Goal: Transaction & Acquisition: Obtain resource

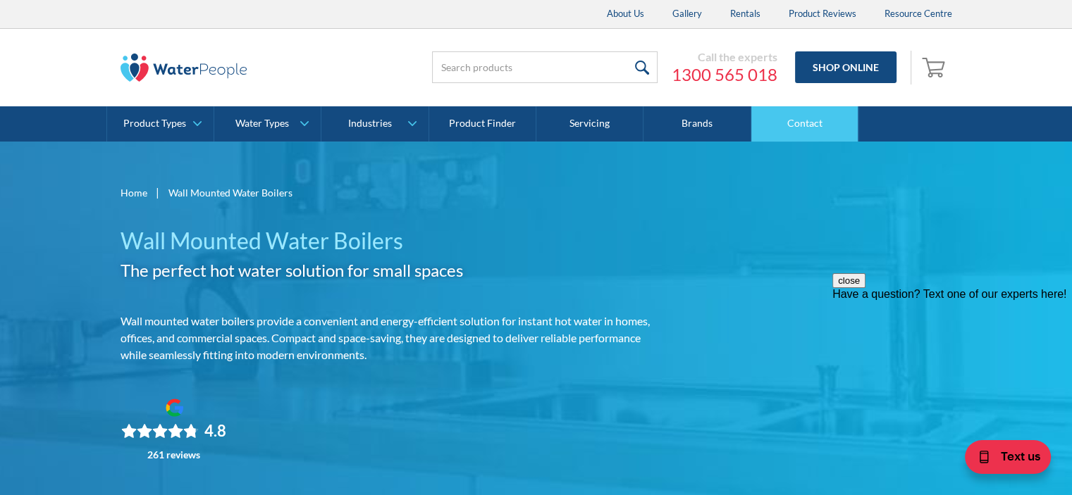
click at [805, 123] on link "Contact" at bounding box center [804, 123] width 107 height 35
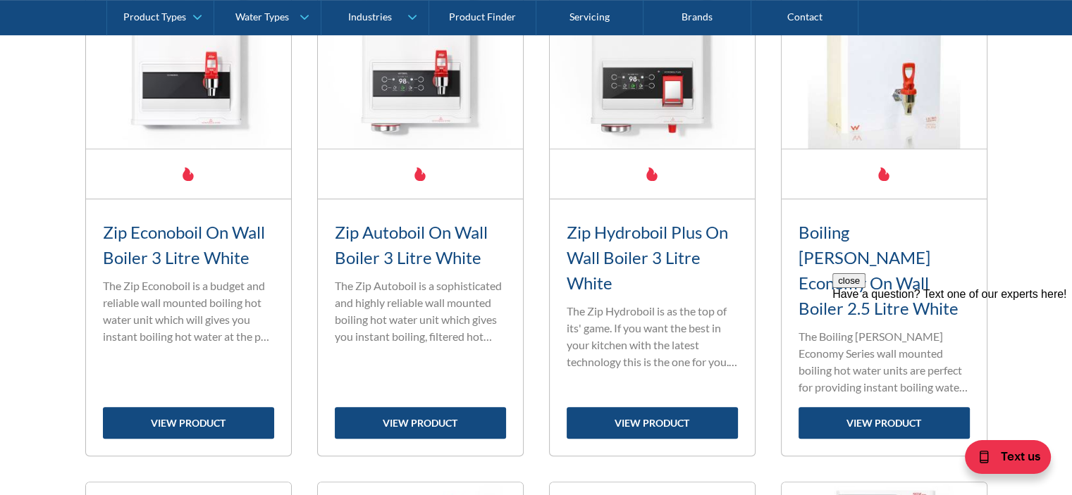
scroll to position [775, 0]
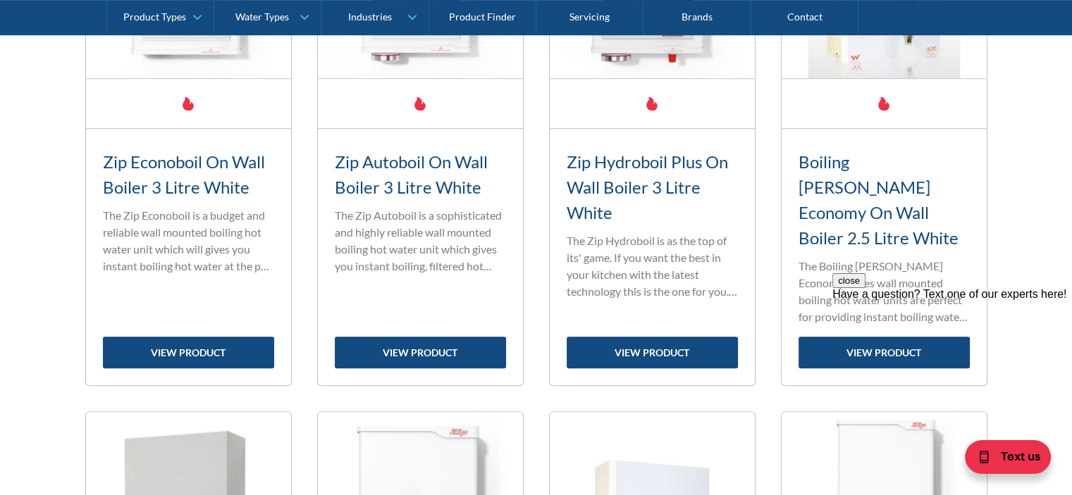
click at [850, 301] on div "close Have a question? Text one of our experts here!" at bounding box center [952, 286] width 240 height 27
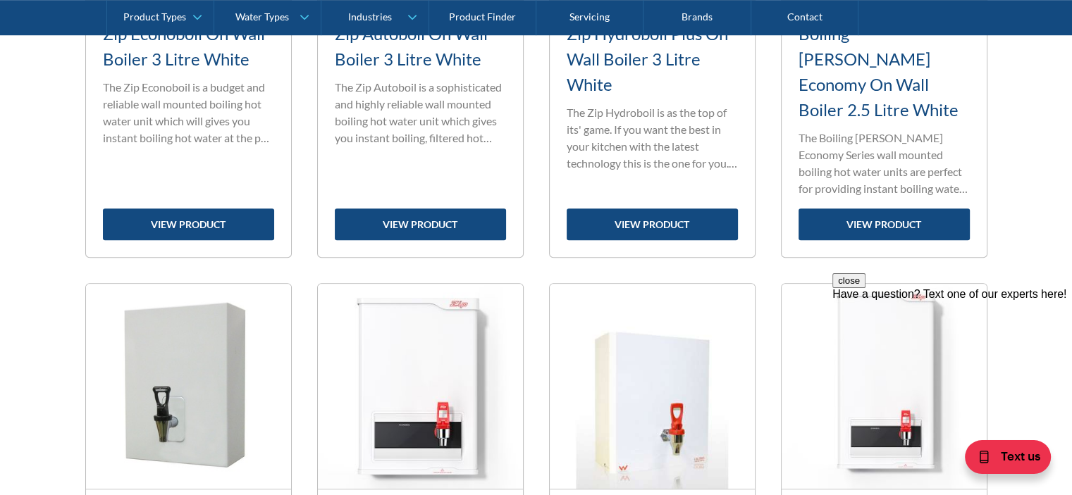
scroll to position [916, 0]
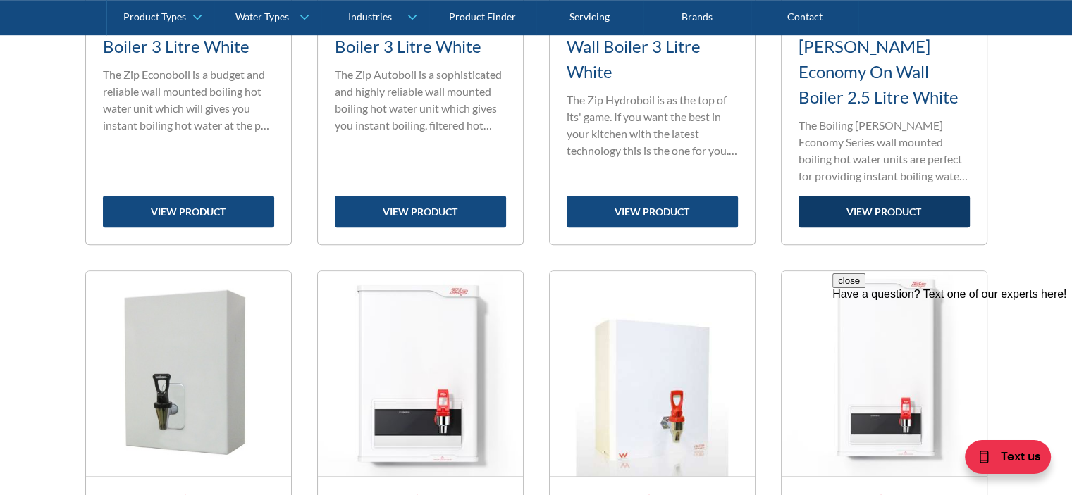
click at [879, 196] on link "view product" at bounding box center [883, 212] width 171 height 32
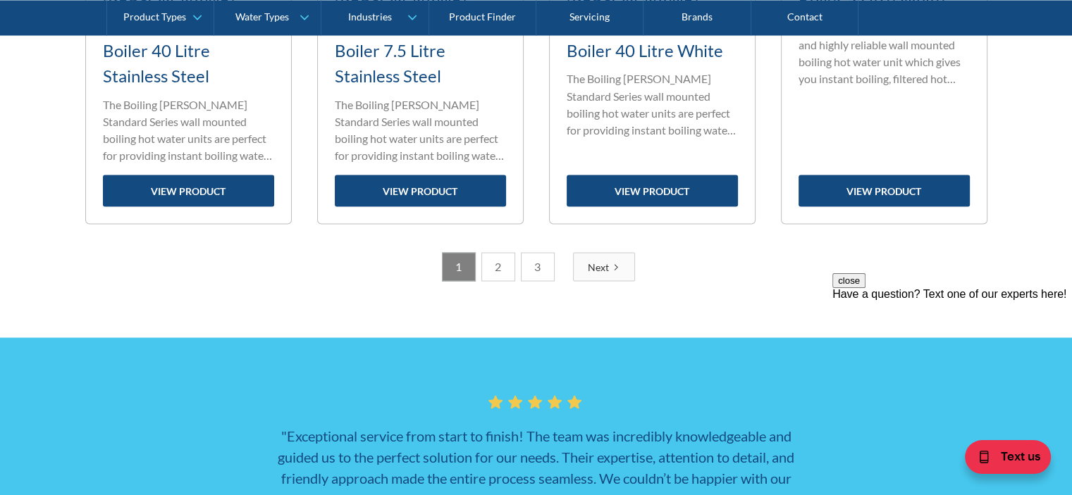
scroll to position [2466, 0]
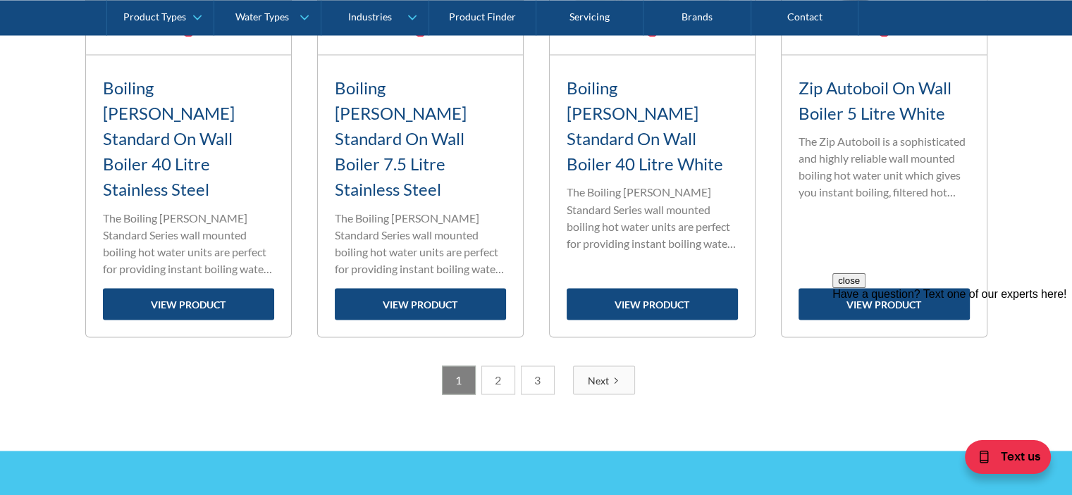
click at [602, 373] on div "Next" at bounding box center [598, 380] width 21 height 15
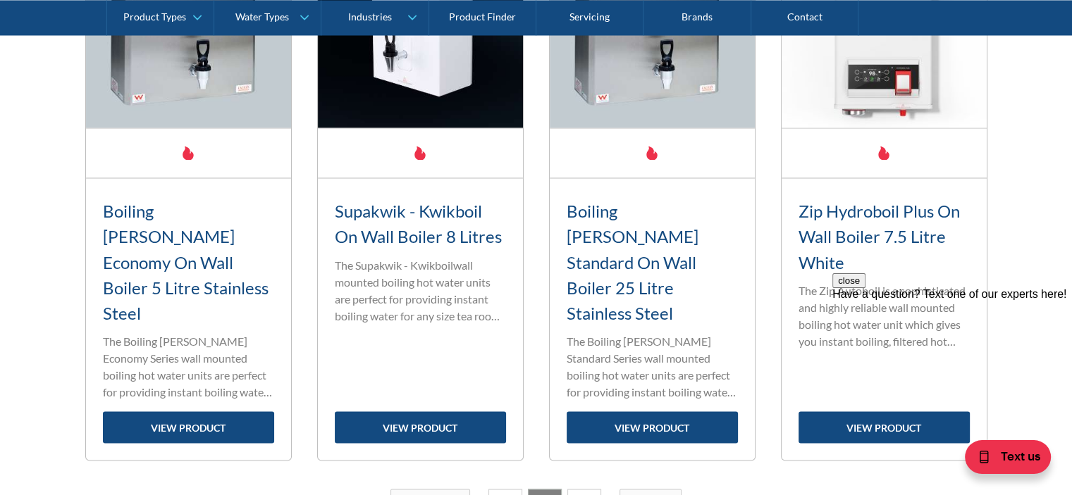
scroll to position [2421, 0]
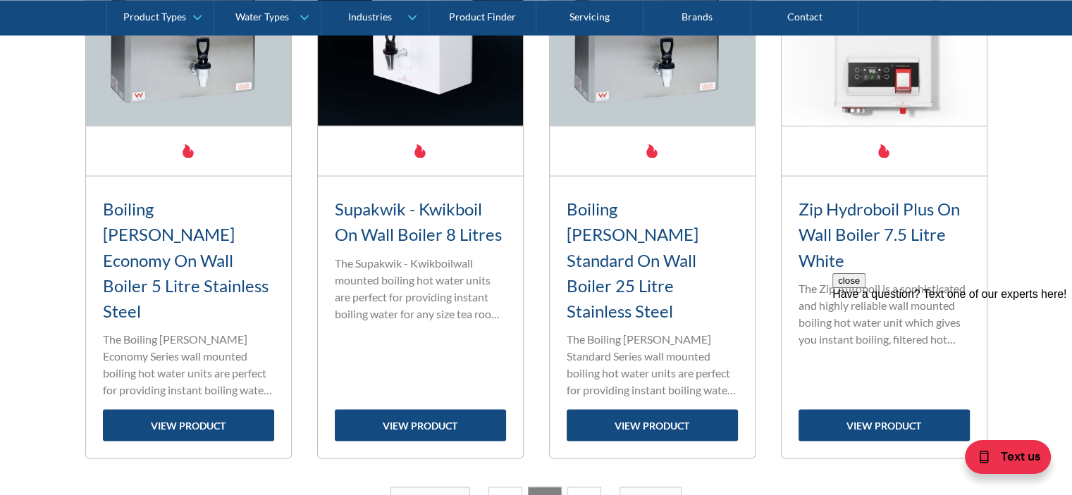
click at [648, 494] on div "Next" at bounding box center [644, 501] width 21 height 15
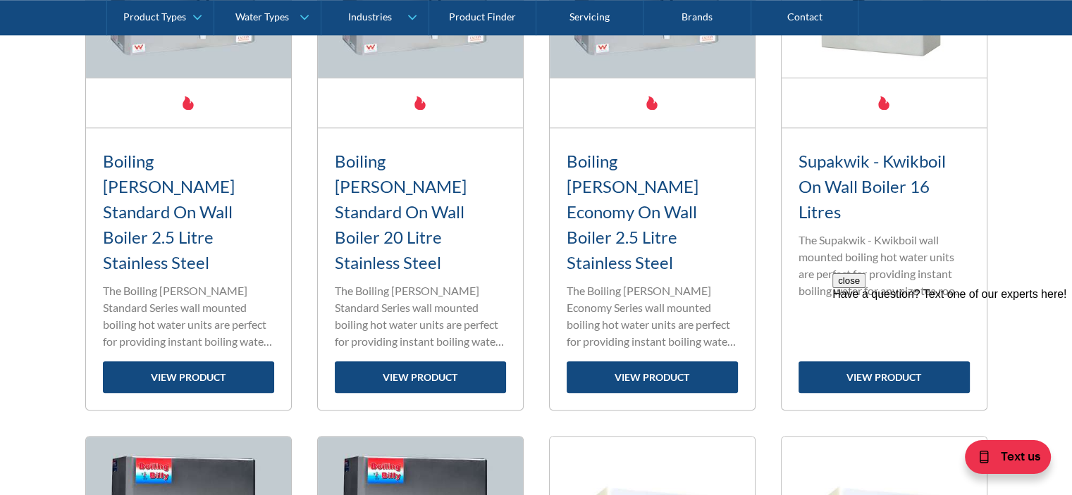
scroll to position [1364, 0]
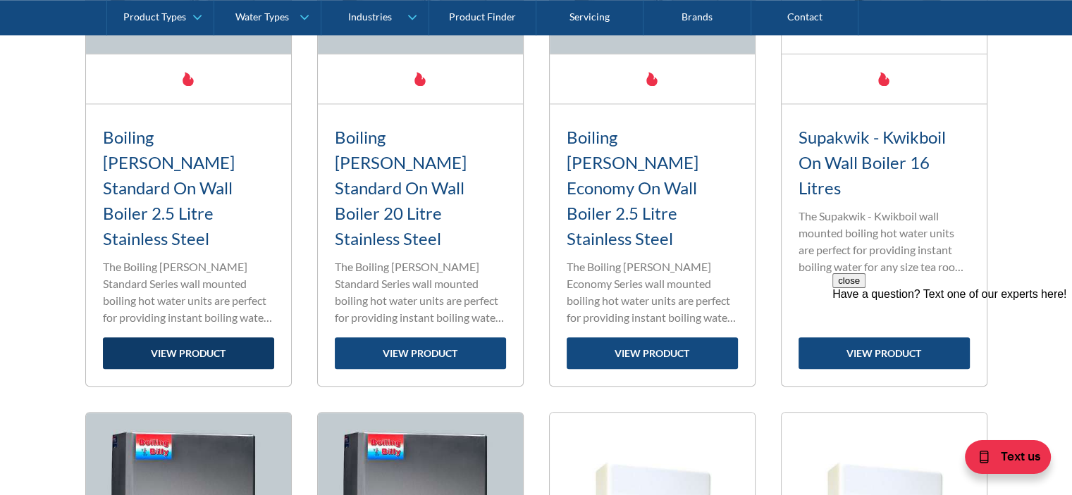
click at [186, 337] on link "view product" at bounding box center [188, 353] width 171 height 32
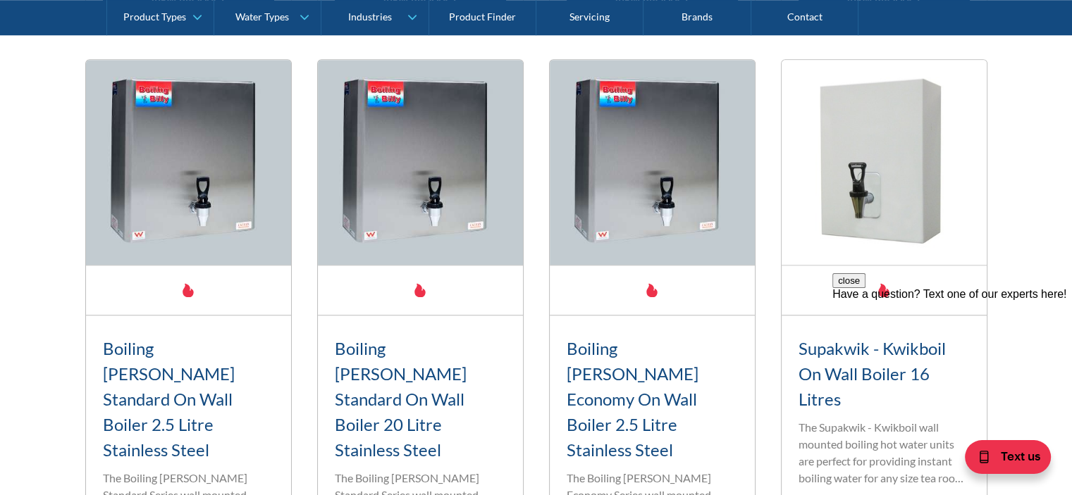
scroll to position [1223, 0]
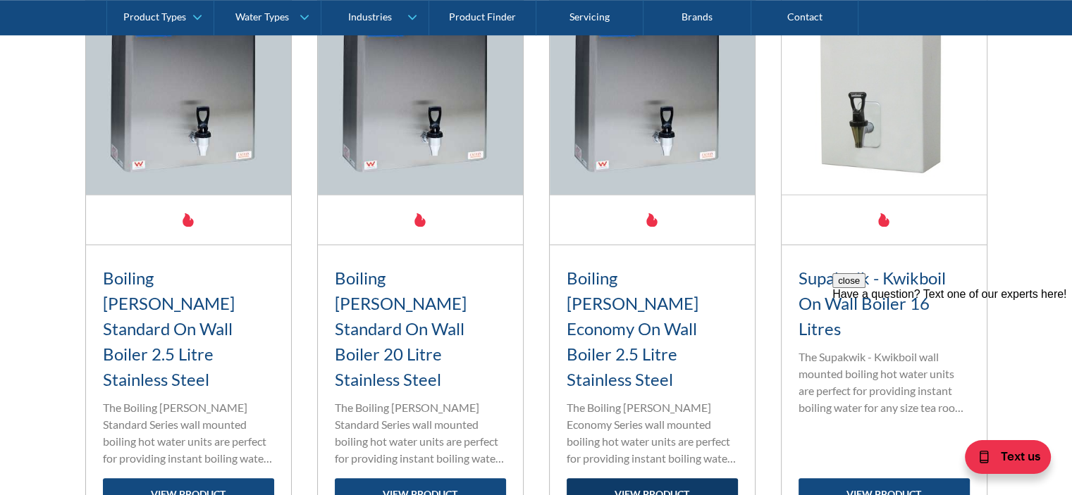
click at [640, 478] on link "view product" at bounding box center [651, 494] width 171 height 32
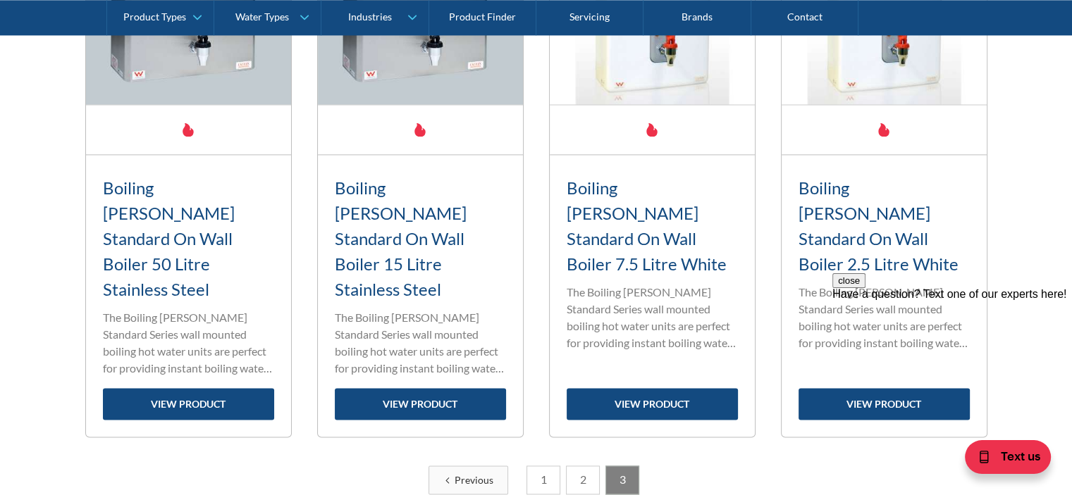
scroll to position [1902, 0]
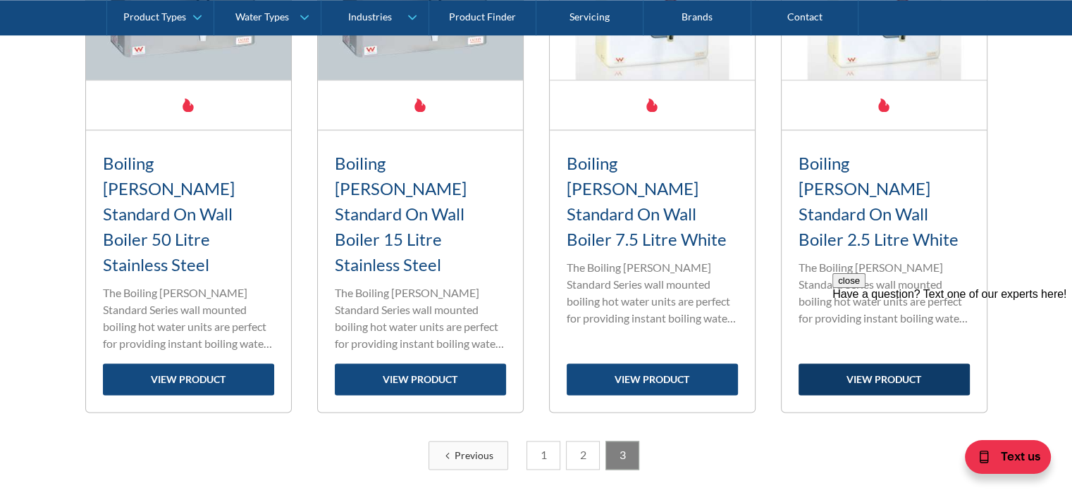
click at [886, 364] on link "view product" at bounding box center [883, 380] width 171 height 32
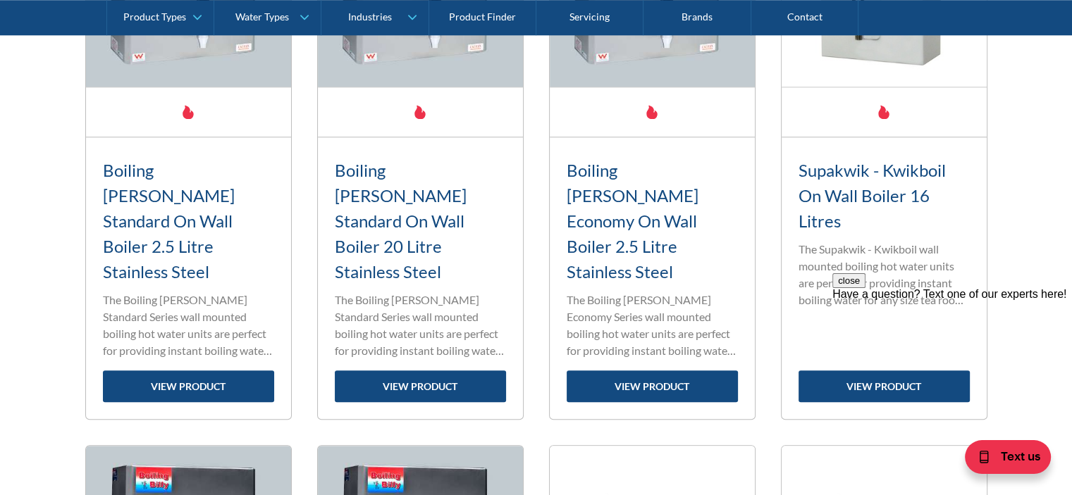
scroll to position [1339, 0]
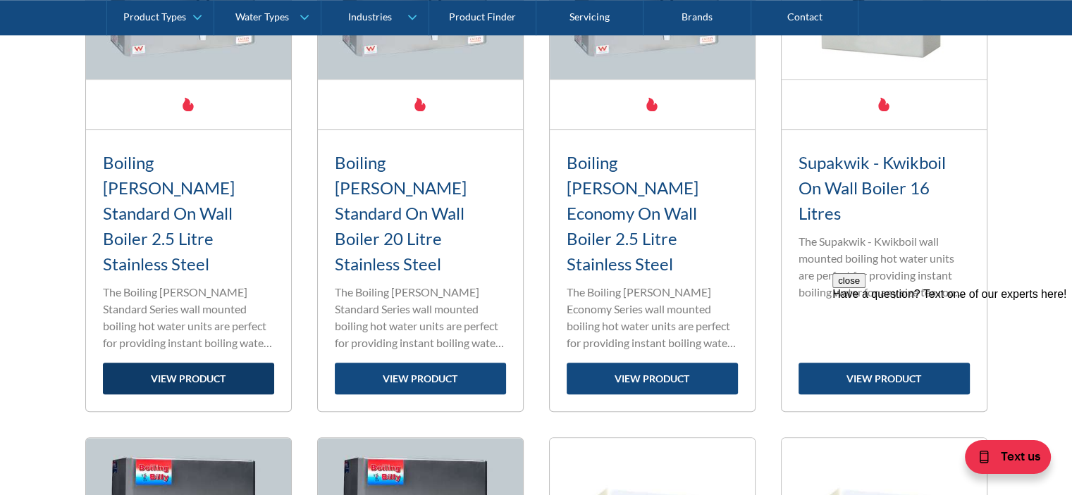
click at [175, 363] on link "view product" at bounding box center [188, 379] width 171 height 32
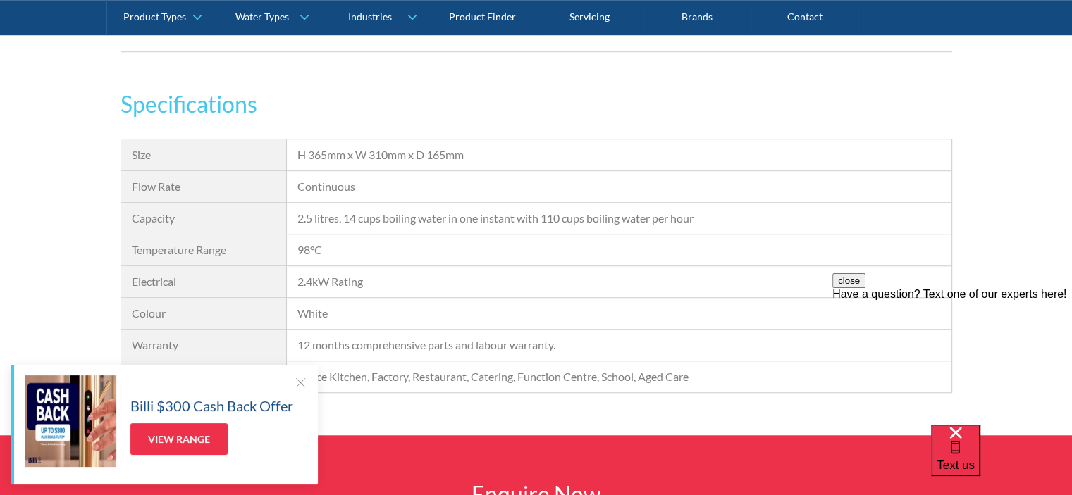
scroll to position [1019, 0]
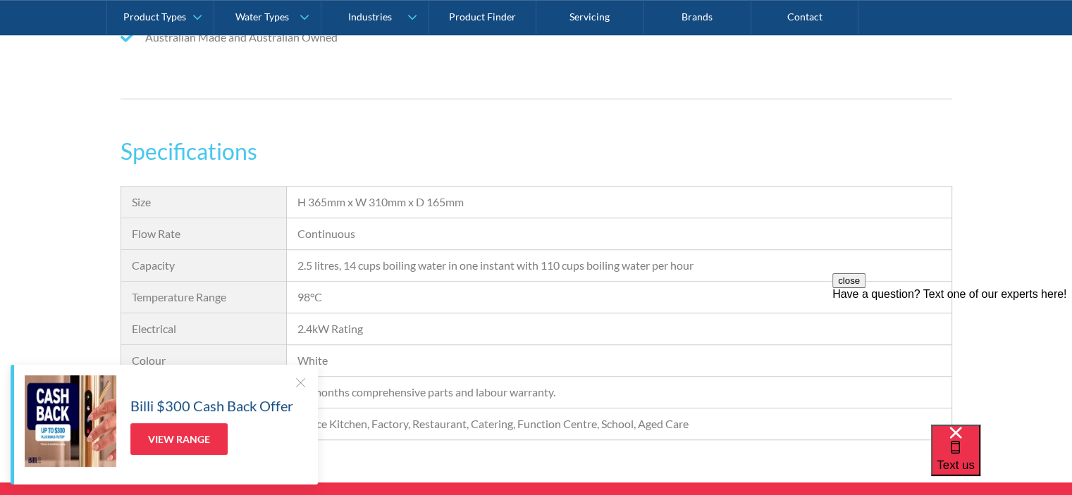
click at [302, 380] on div at bounding box center [300, 382] width 14 height 14
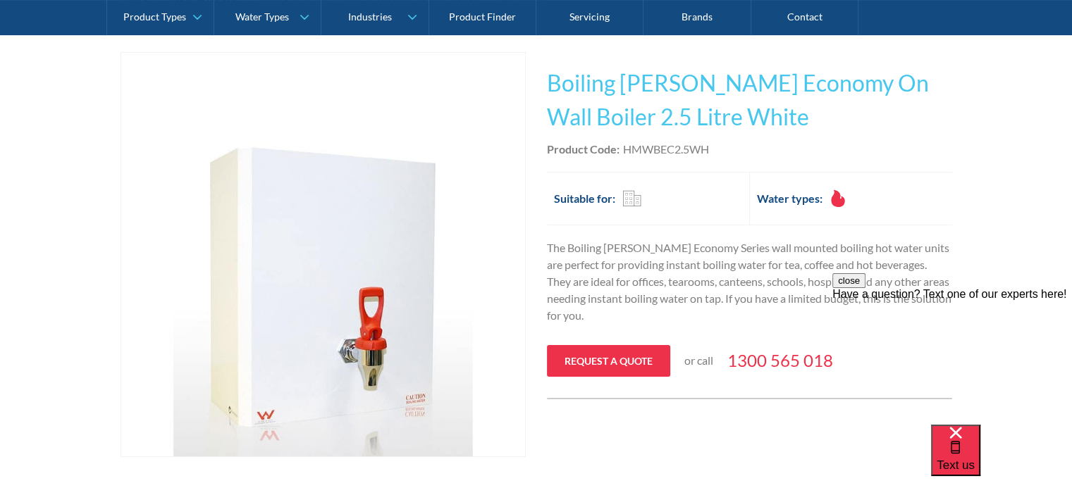
scroll to position [244, 0]
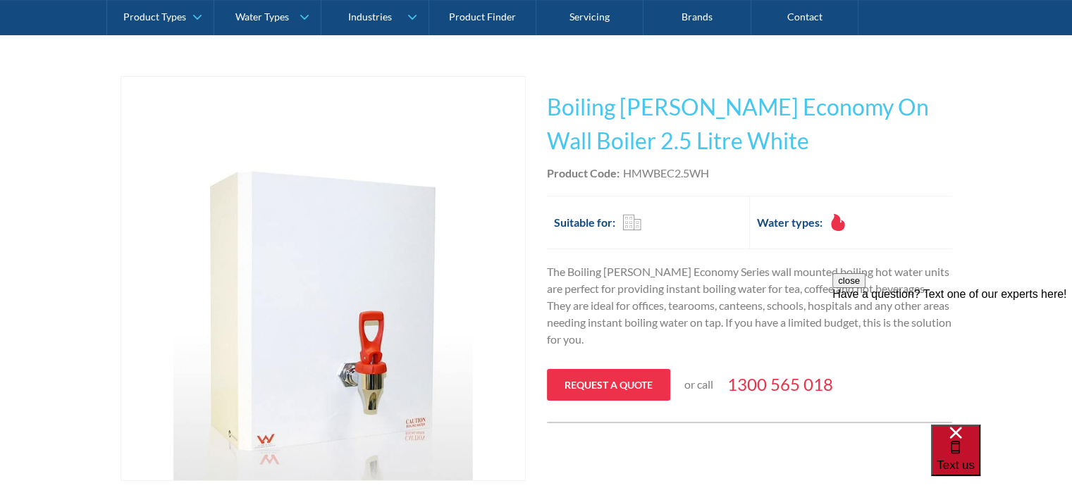
click at [974, 459] on span "Text us" at bounding box center [955, 465] width 38 height 13
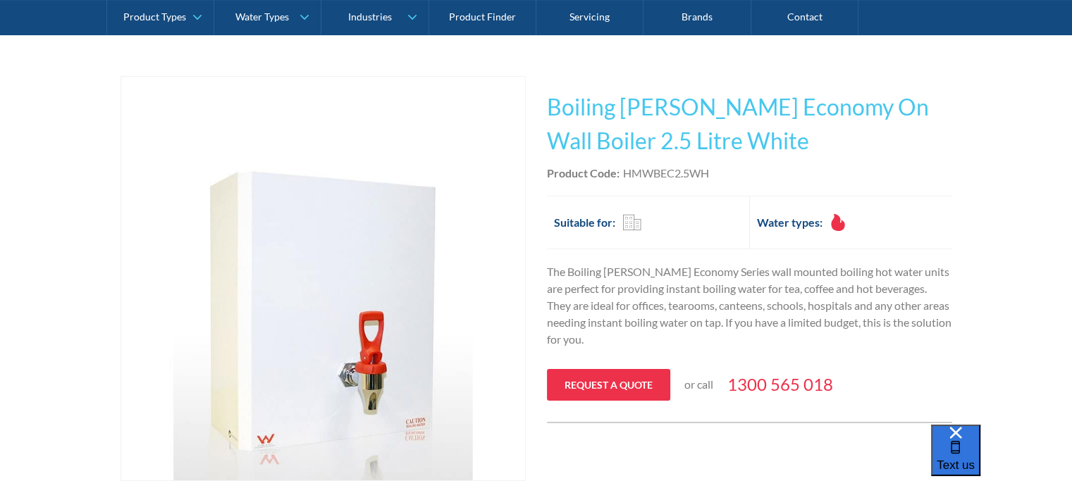
scroll to position [0, 0]
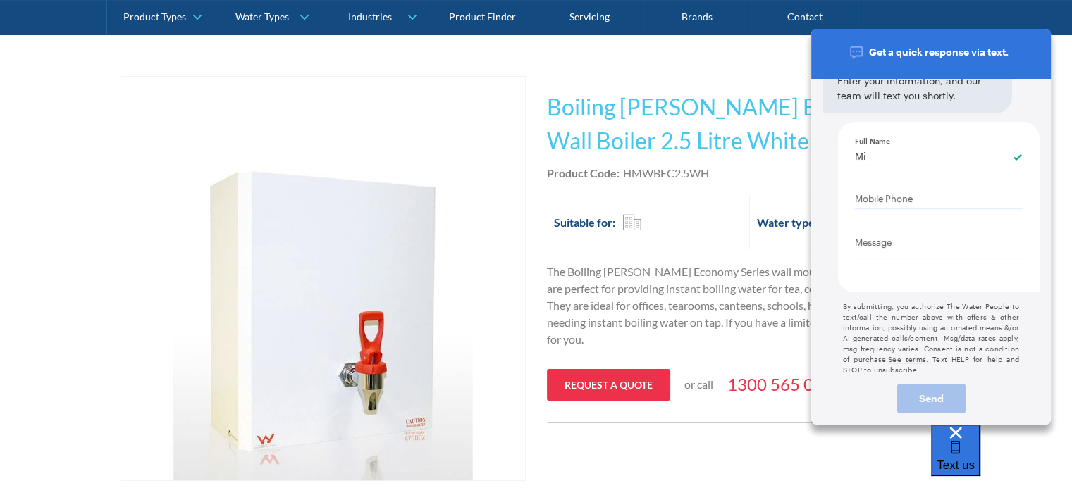
type input "Michael Hodgett"
type Phone "+61 413 474 386"
click at [874, 244] on textarea "Message" at bounding box center [939, 245] width 168 height 26
type textarea "x"
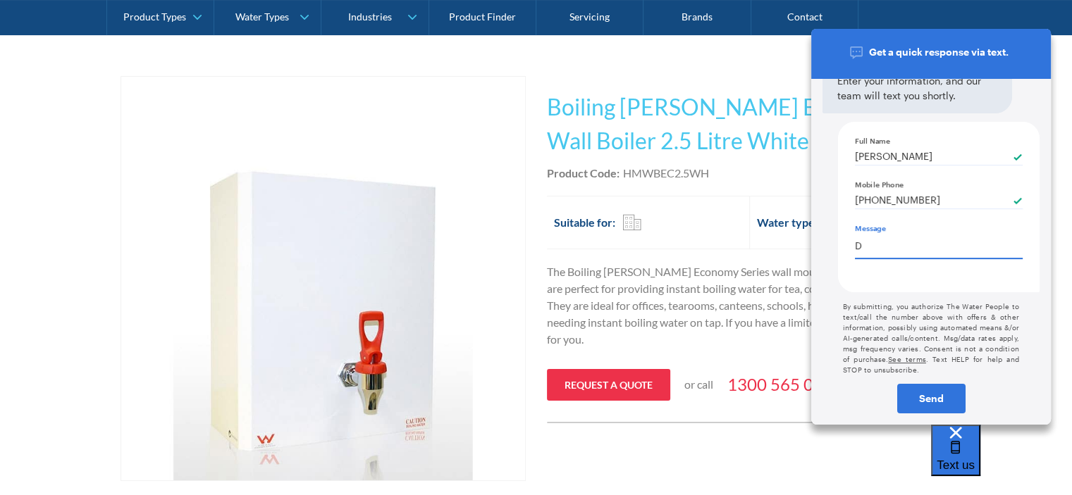
type textarea "Do"
type textarea "x"
type textarea "Doe"
type textarea "Does"
type textarea "x"
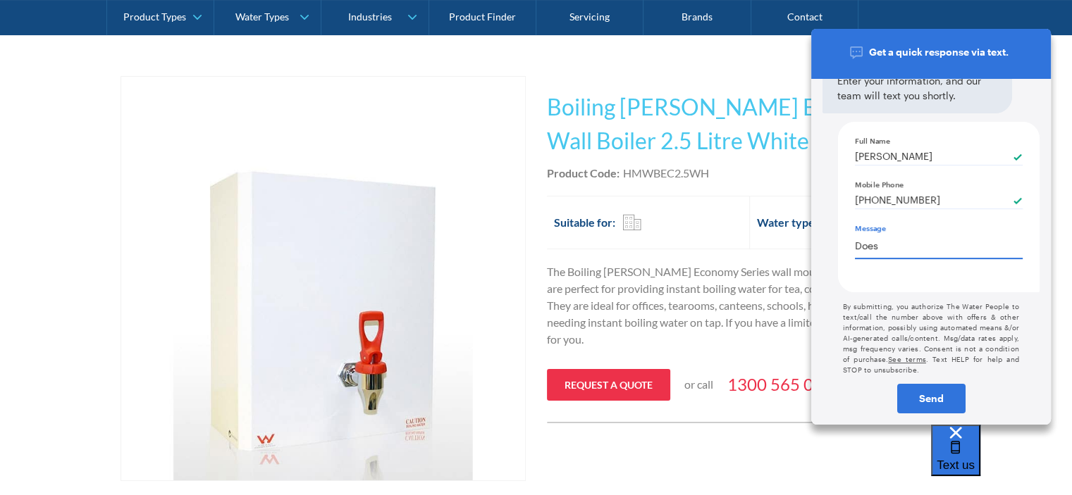
type textarea "x"
type textarea "Does"
type textarea "x"
type textarea "Does t"
type textarea "x"
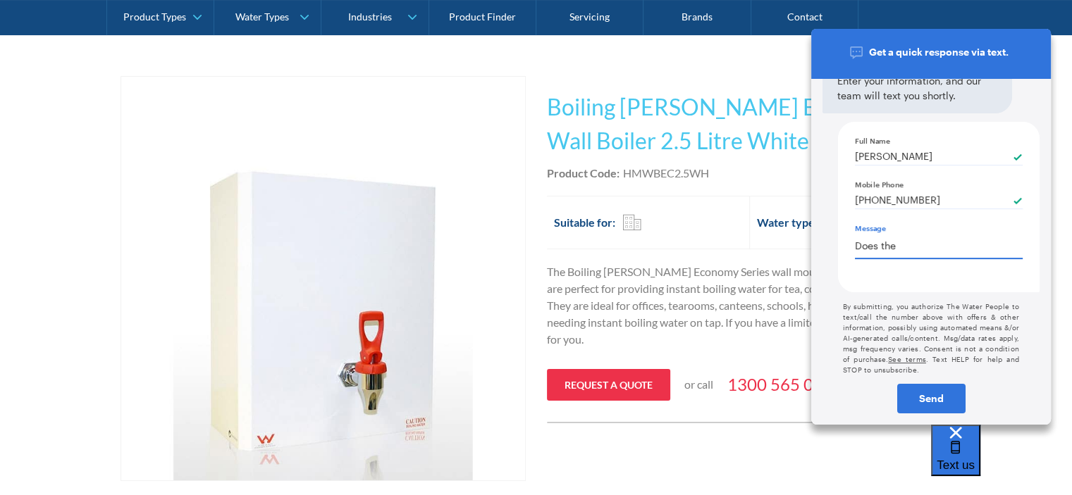
type textarea "Does the"
type textarea "Does the B"
type textarea "x"
type textarea "Does the Boi"
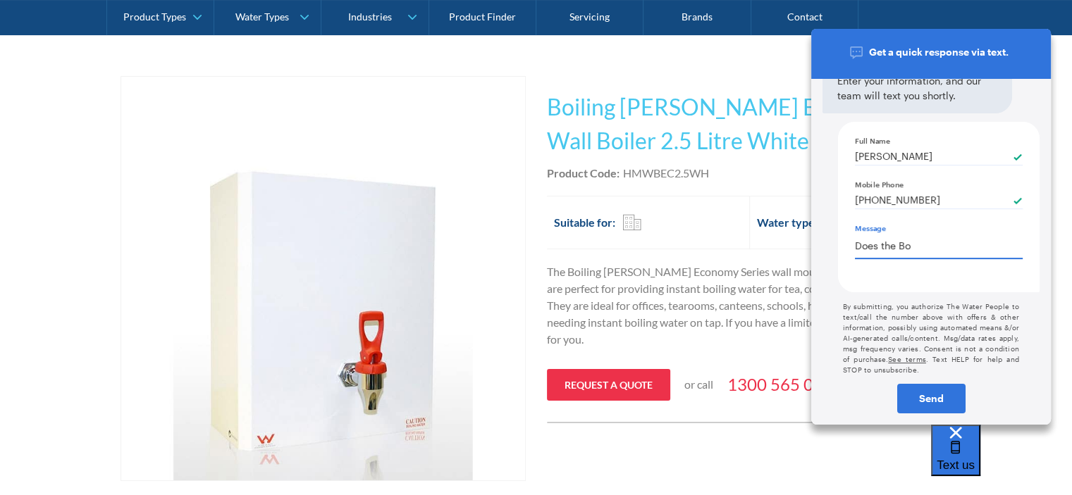
type textarea "x"
type textarea "Does the Boil"
type textarea "x"
type textarea "Does the Boilin"
type textarea "x"
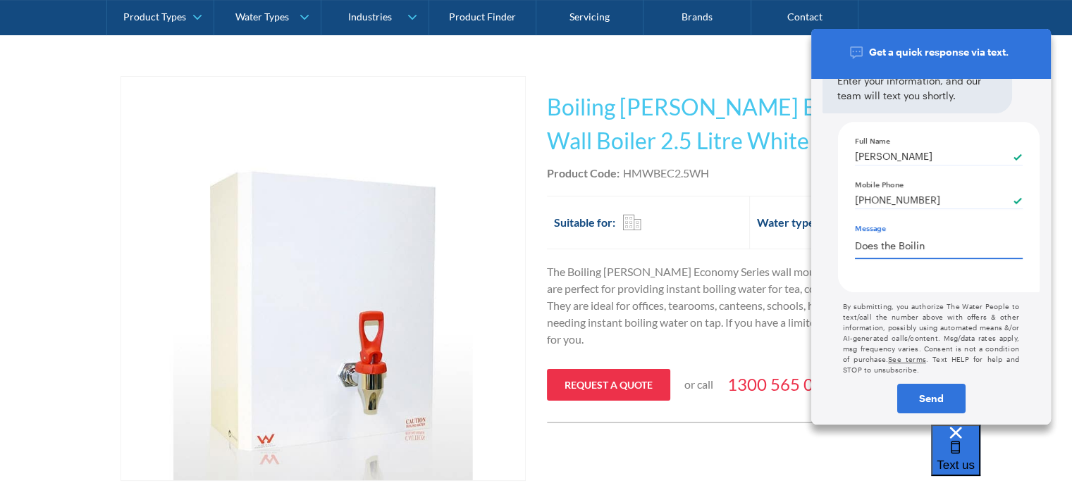
type textarea "Does the Boiling"
type textarea "x"
type textarea "Does the Boiling Bi"
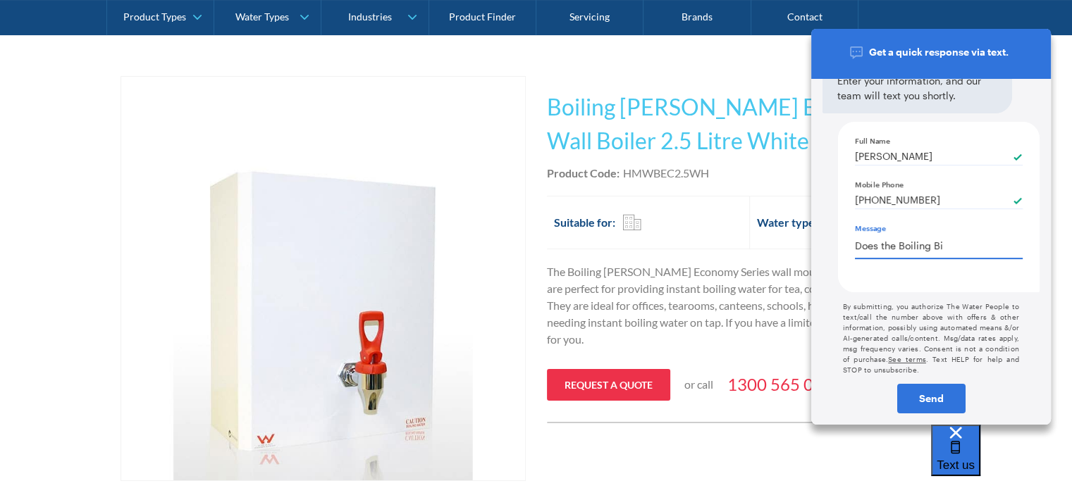
type textarea "x"
type textarea "Does the Boiling Bil"
type textarea "x"
type textarea "Does the Boiling Bill"
type textarea "Does the Boiling Billy"
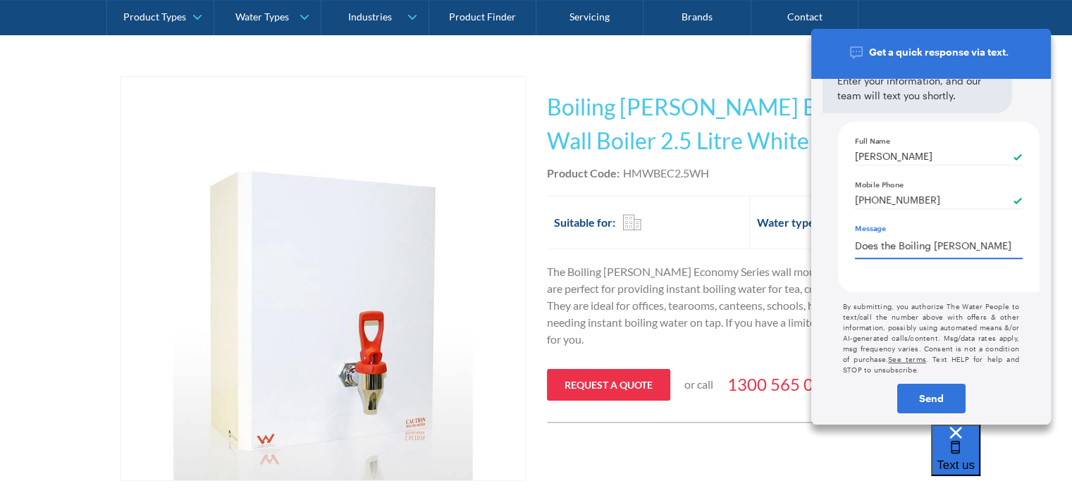
type textarea "x"
type textarea "Does the Boiling Billy"
type textarea "Does the Boiling Billy ("
type textarea "x"
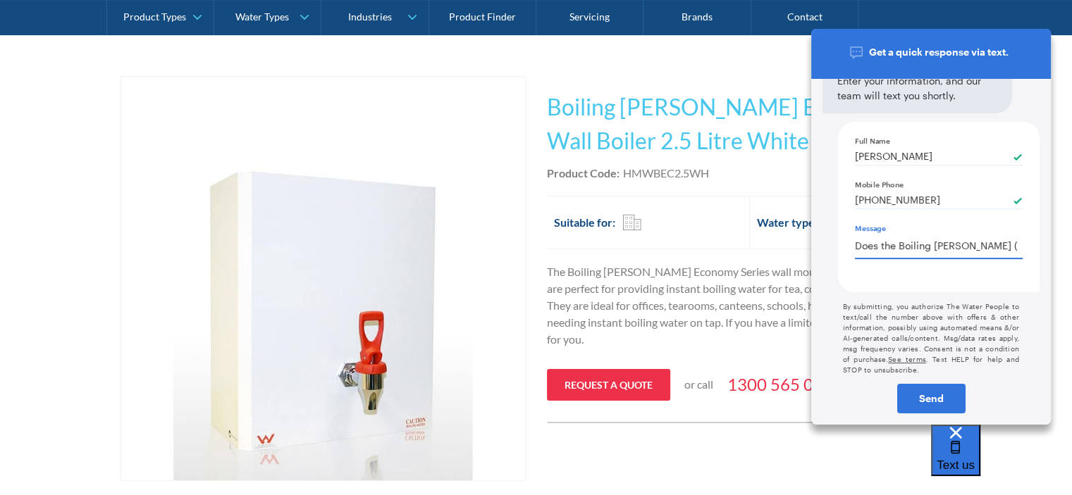
type textarea "x"
type textarea "Does the Boiling Billy (C"
type textarea "Does the Boiling Billy (Co"
type textarea "x"
type textarea "Does the Boiling Billy (Cod"
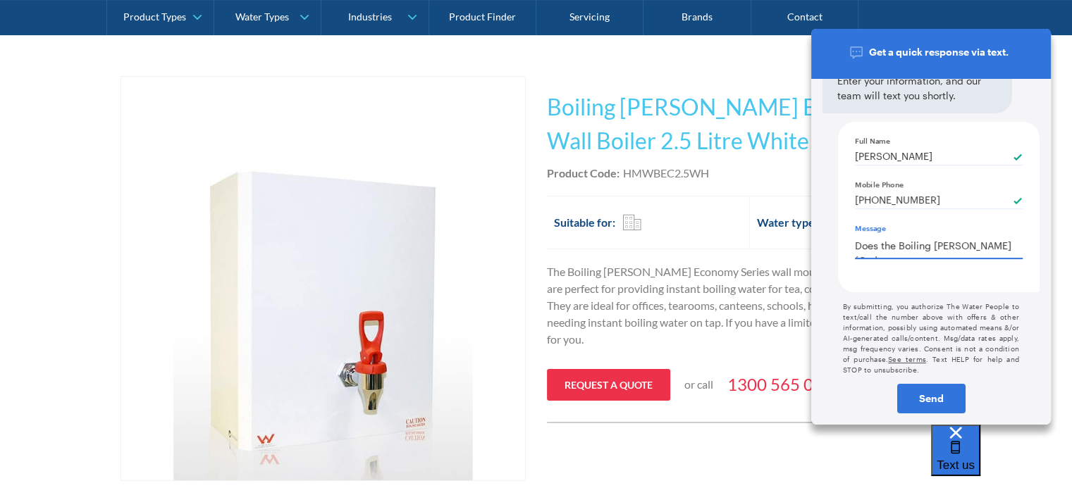
type textarea "x"
type textarea "Does the Boiling Billy (Code:"
type textarea "x"
type textarea "Does the Boiling Billy (Code:"
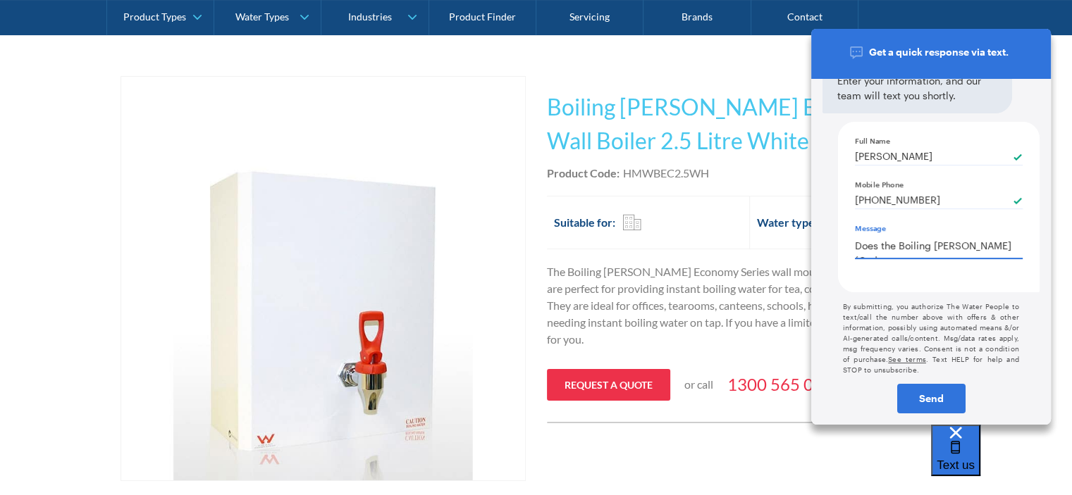
type textarea "Does the Boiling Billy (Code: H"
type textarea "x"
type textarea "Does the Boiling Billy (Code: HM"
type textarea "x"
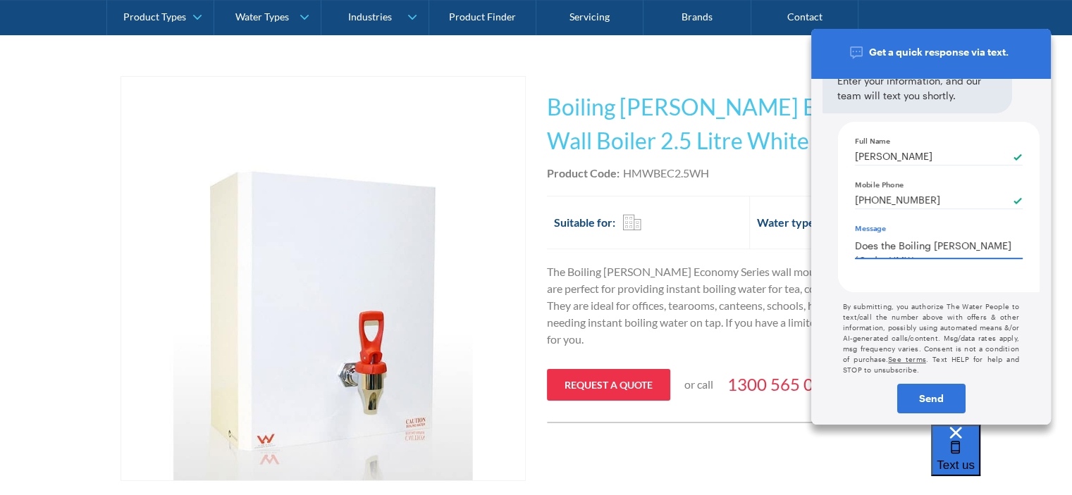
type textarea "Does the Boiling Billy (Code: HMWB"
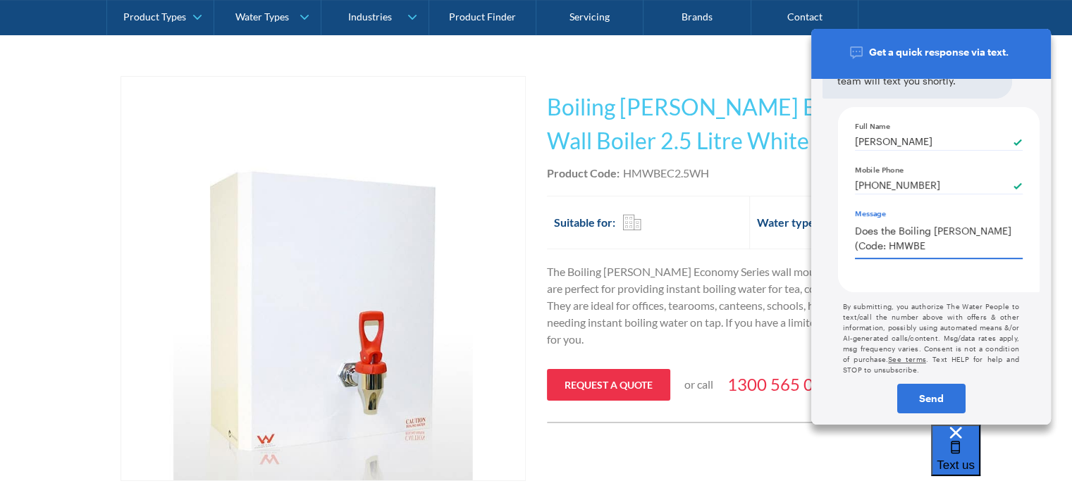
type textarea "x"
type textarea "Does the Boiling Billy (Code: HMWBEC"
type textarea "x"
type textarea "Does the Boiling Billy (Code: HMWBEC2."
type textarea "x"
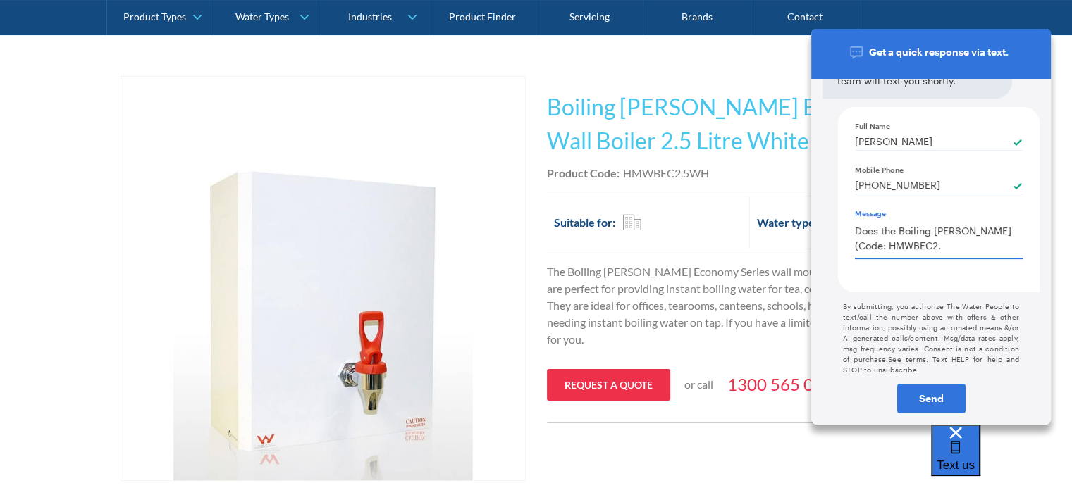
type textarea "Does the Boiling Billy (Code: HMWBEC2.5"
type textarea "Does the Boiling Billy (Code: HMWBEC2.5W"
type textarea "x"
type textarea "Does the Boiling Billy (Code: HMWBEC2.5WH"
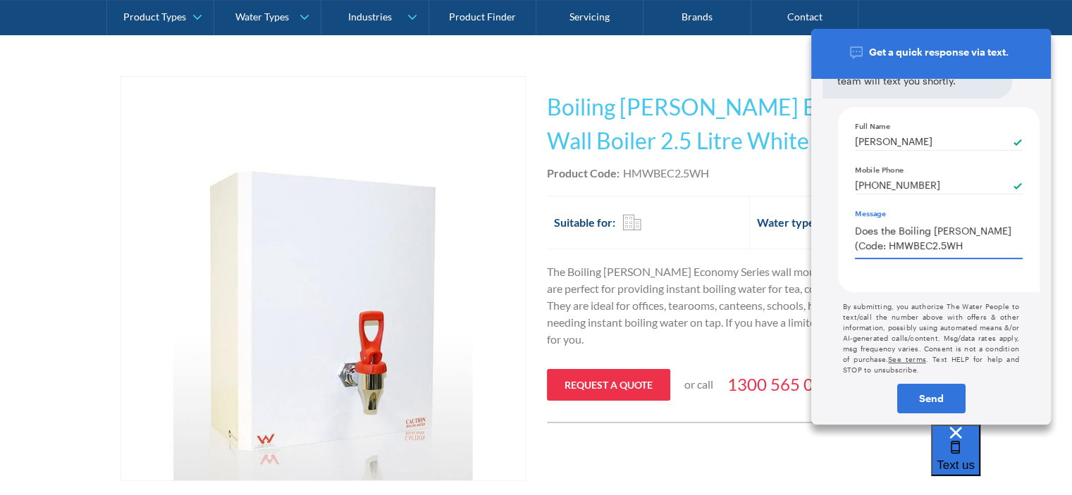
type textarea "x"
type textarea "Does the Boiling Billy (Code: HMWBEC2.5WH)"
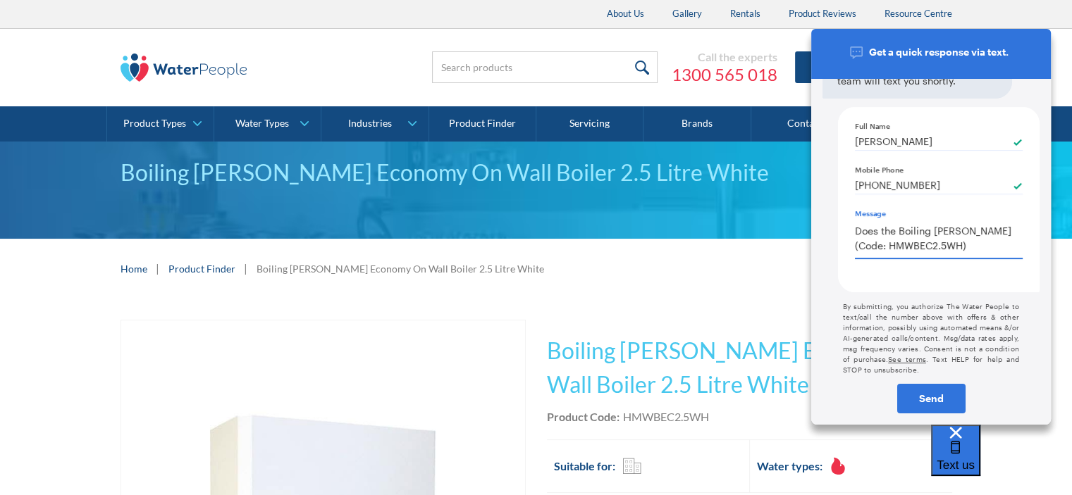
type textarea "Does the Boiling Billy (Code: HMWBEC2.5WH)"
type textarea "x"
type textarea "Does the Boiling Billy (Code: HMWBEC2.5WH) D"
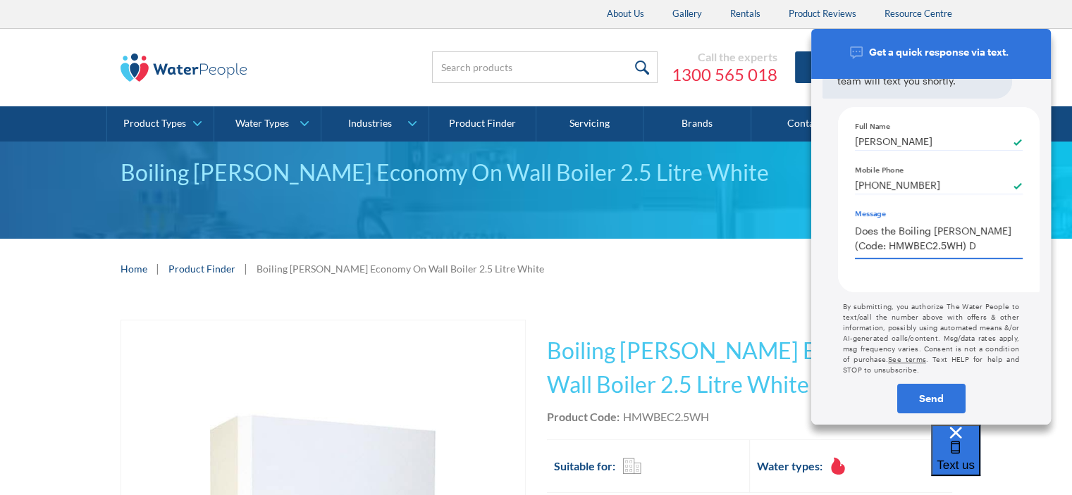
type textarea "x"
type textarea "Does the Boiling Billy (Code: HMWBEC2.5WH) D 16"
type textarea "x"
type textarea "Does the Boiling Billy (Code: HMWBEC2.5WH) D 165"
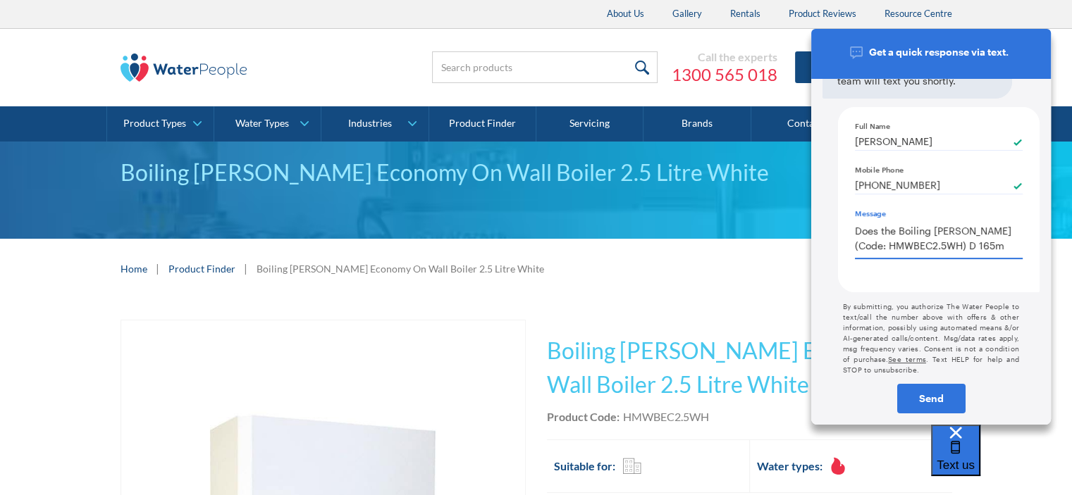
type textarea "x"
type textarea "Does the Boiling Billy (Code: HMWBEC2.5WH) D 165mm"
type textarea "x"
type textarea "Does the Boiling Billy (Code: HMWBEC2.5WH) D 165mm d"
type textarea "x"
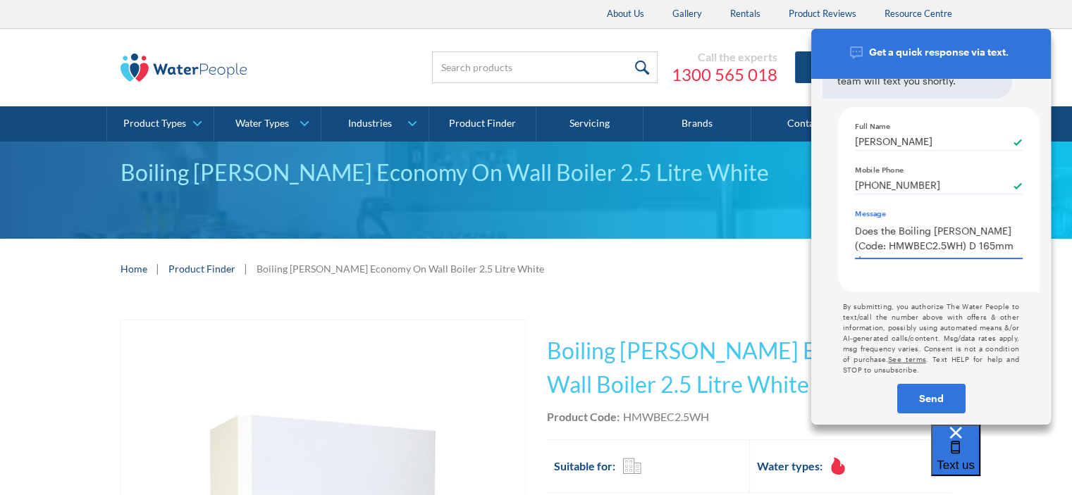
type textarea "Does the Boiling Billy (Code: HMWBEC2.5WH) D 165mm di"
type textarea "x"
type textarea "Does the Boiling Billy (Code: HMWBEC2.5WH) D 165mm dim"
type textarea "x"
type textarea "Does the Boiling Billy (Code: HMWBEC2.5WH) D 165mm dime"
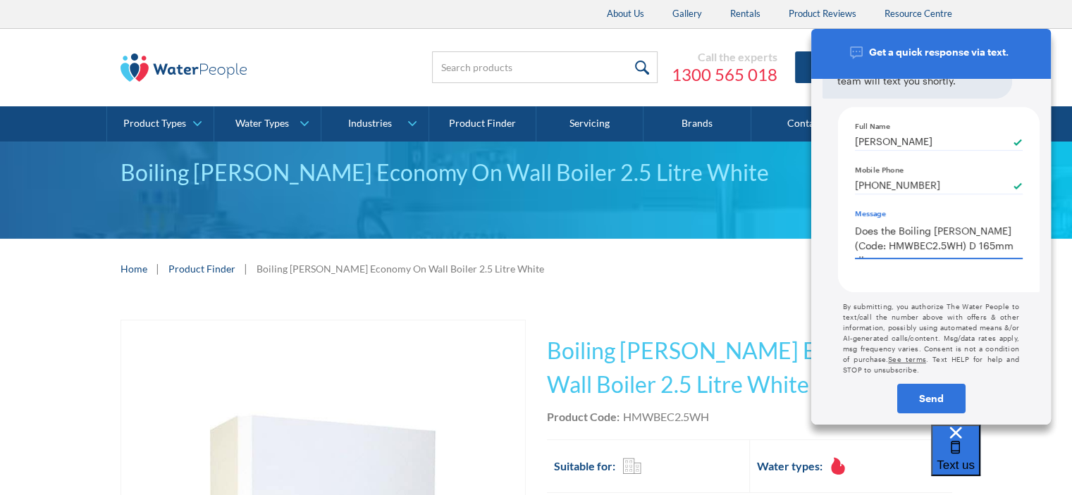
type textarea "Does the Boiling Billy (Code: HMWBEC2.5WH) D 165mm dimen"
type textarea "x"
type textarea "Does the Boiling Billy (Code: HMWBEC2.5WH) D 165mm dimensio"
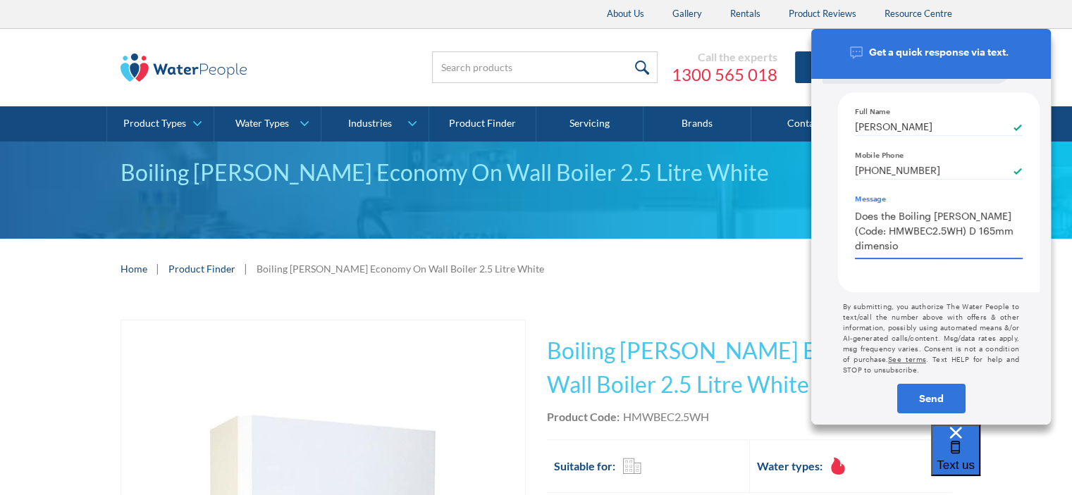
type textarea "x"
type textarea "Does the Boiling Billy (Code: HMWBEC2.5WH) D 165mm dimension"
type textarea "x"
type textarea "Does the Boiling Billy (Code: HMWBEC2.5WH) D 165mm dimension in"
type textarea "x"
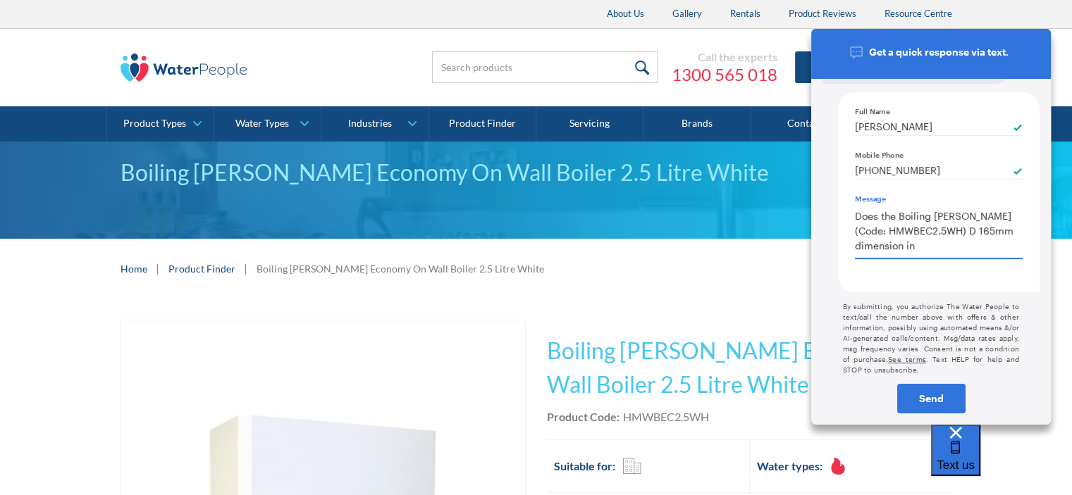
type textarea "Does the Boiling Billy (Code: HMWBEC2.5WH) D 165mm dimension inc"
type textarea "x"
type textarea "Does the Boiling Billy (Code: HMWBEC2.5WH) D 165mm dimension inclu"
type textarea "x"
type textarea "Does the Boiling Billy (Code: HMWBEC2.5WH) D 165mm dimension include"
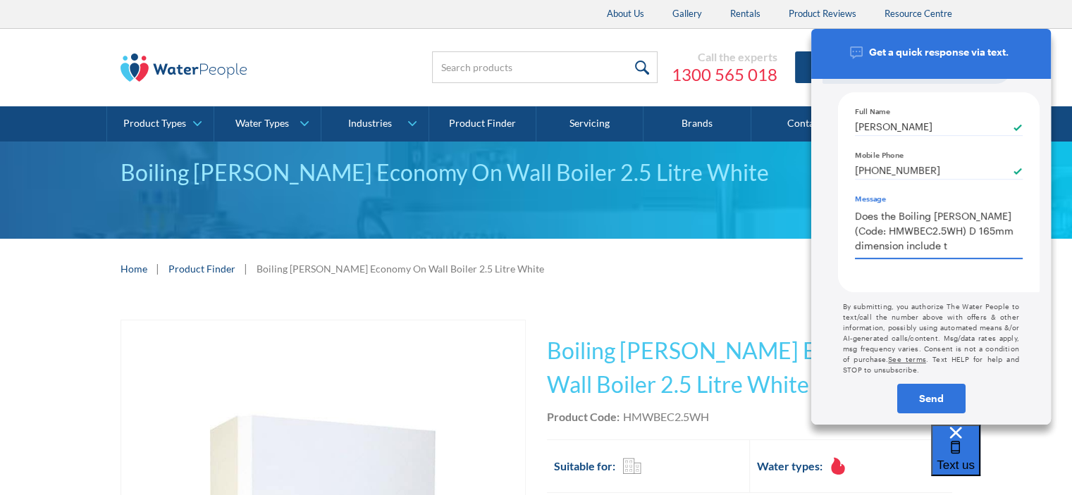
type textarea "x"
type textarea "Does the Boiling Billy (Code: HMWBEC2.5WH) D 165mm dimension include th"
type textarea "Does the Boiling Billy (Code: HMWBEC2.5WH) D 165mm dimension include the"
type textarea "x"
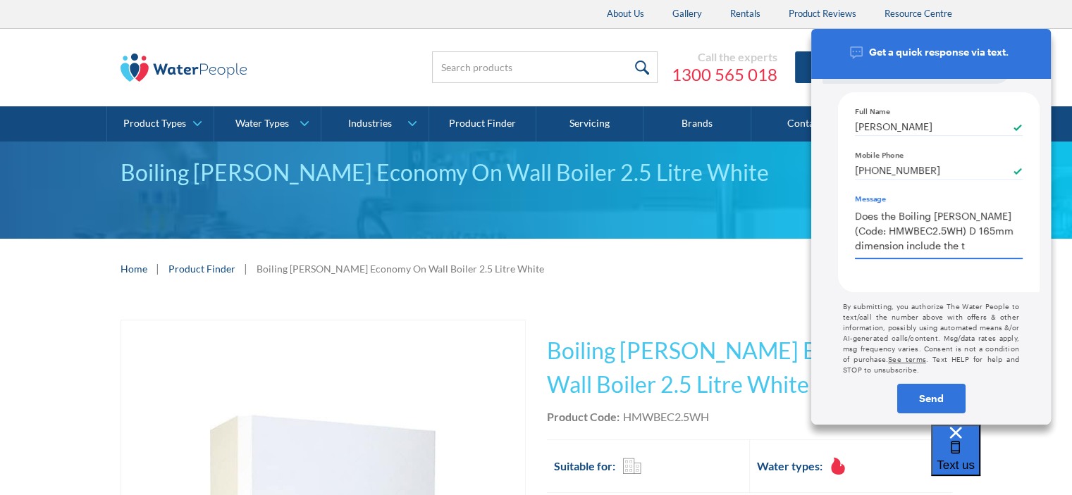
type textarea "Does the Boiling Billy (Code: HMWBEC2.5WH) D 165mm dimension include the ta"
type textarea "x"
type textarea "Does the Boiling Billy (Code: HMWBEC2.5WH) D 165mm dimension include the tap,"
type textarea "x"
type textarea "Does the Boiling Billy (Code: HMWBEC2.5WH) D 165mm dimension include the tap, o"
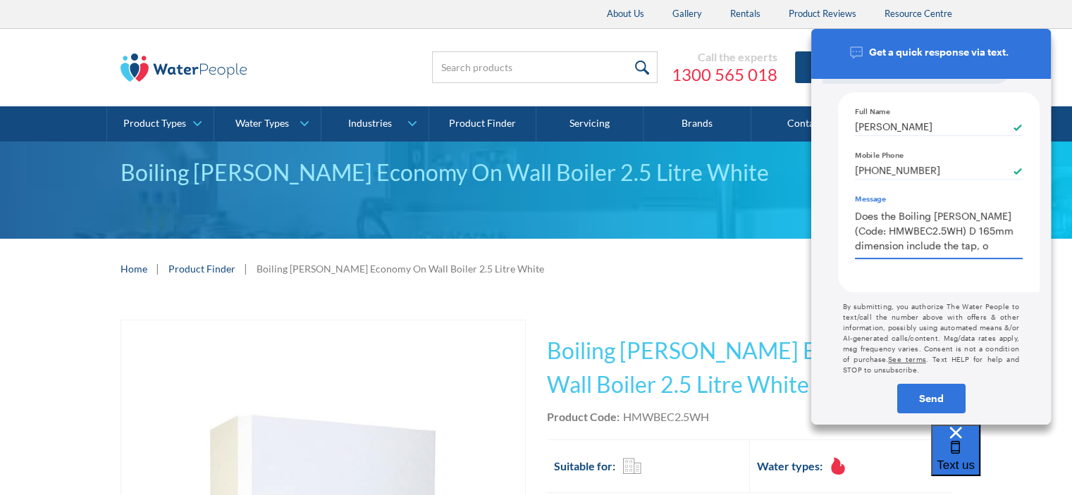
type textarea "x"
type textarea "Does the Boiling Billy (Code: HMWBEC2.5WH) D 165mm dimension include the tap, or"
type textarea "x"
type textarea "Does the Boiling Billy (Code: HMWBEC2.5WH) D 165mm dimension include the tap, o…"
type textarea "x"
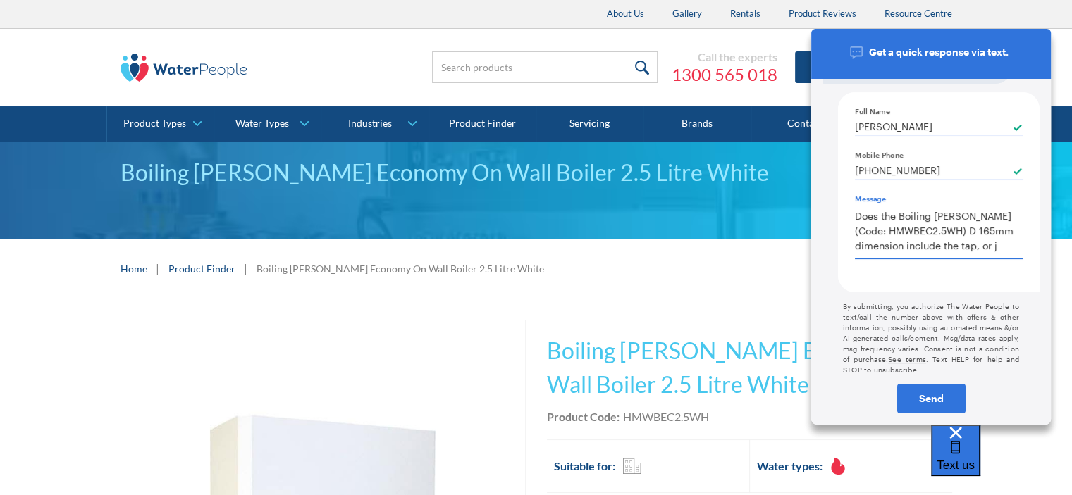
type textarea "Does the Boiling Billy (Code: HMWBEC2.5WH) D 165mm dimension include the tap, o…"
type textarea "x"
type textarea "Does the Boiling Billy (Code: HMWBEC2.5WH) D 165mm dimension include the tap, o…"
type textarea "x"
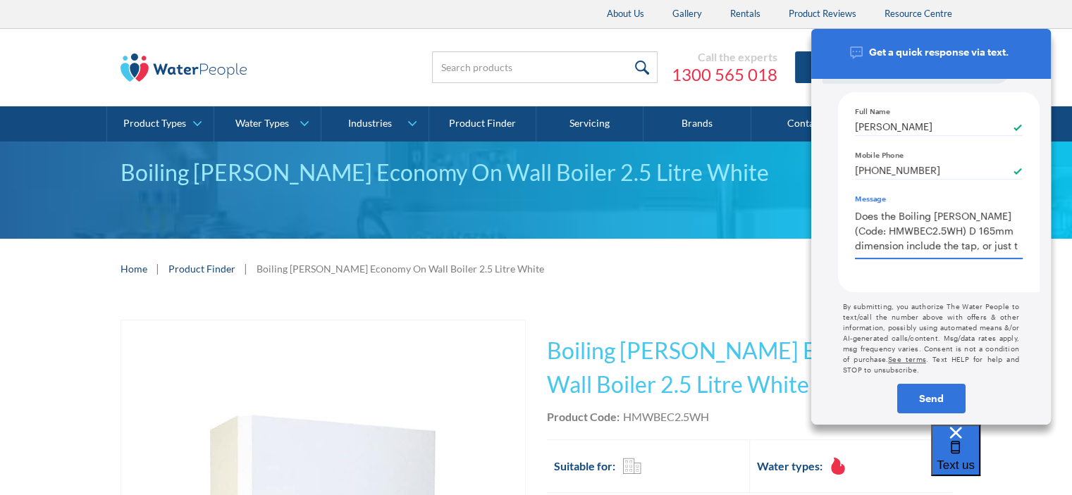
scroll to position [8, 0]
type textarea "x"
type textarea "Does the Boiling Billy (Code: HMWBEC2.5WH) D 165mm dimension include the tap, o…"
type textarea "x"
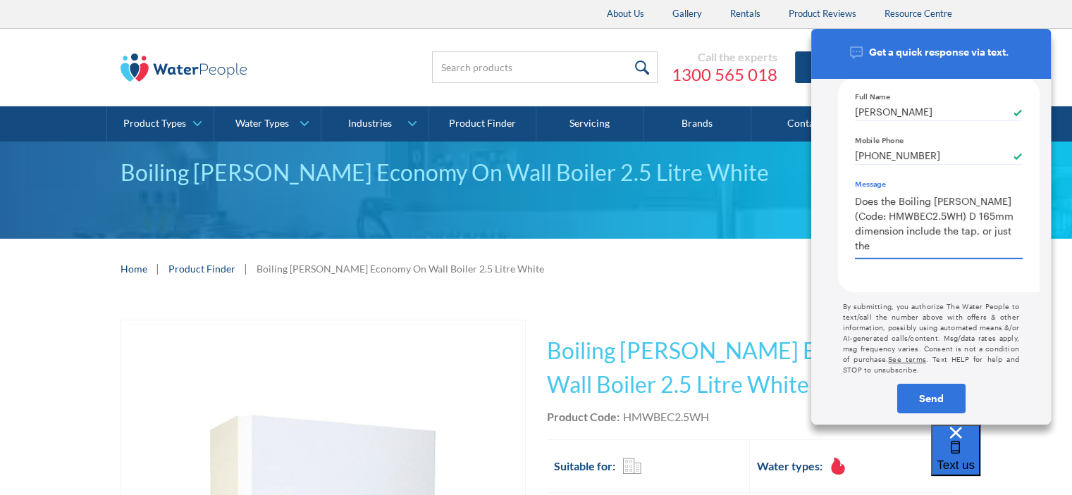
type textarea "Does the Boiling Billy (Code: HMWBEC2.5WH) D 165mm dimension include the tap, o…"
type textarea "x"
type textarea "Does the Boiling Billy (Code: HMWBEC2.5WH) D 165mm dimension include the tap, o…"
type textarea "x"
type textarea "Does the Boiling Billy (Code: HMWBEC2.5WH) D 165mm dimension include the tap, o…"
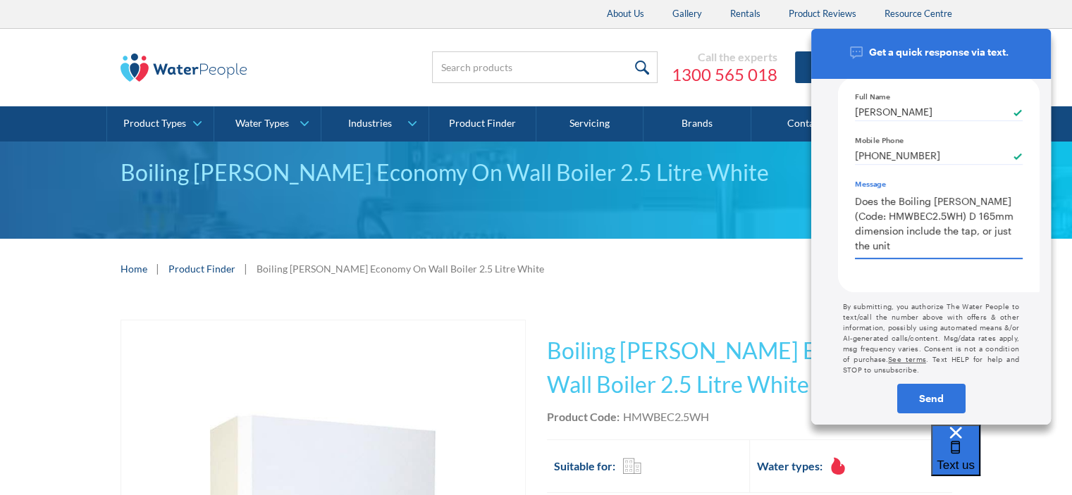
type textarea "Does the Boiling Billy (Code: HMWBEC2.5WH) D 165mm dimension include the tap, o…"
type textarea "x"
type textarea "Does the Boiling Billy (Code: HMWBEC2.5WH) D 165mm dimension include the tap, o…"
type textarea "x"
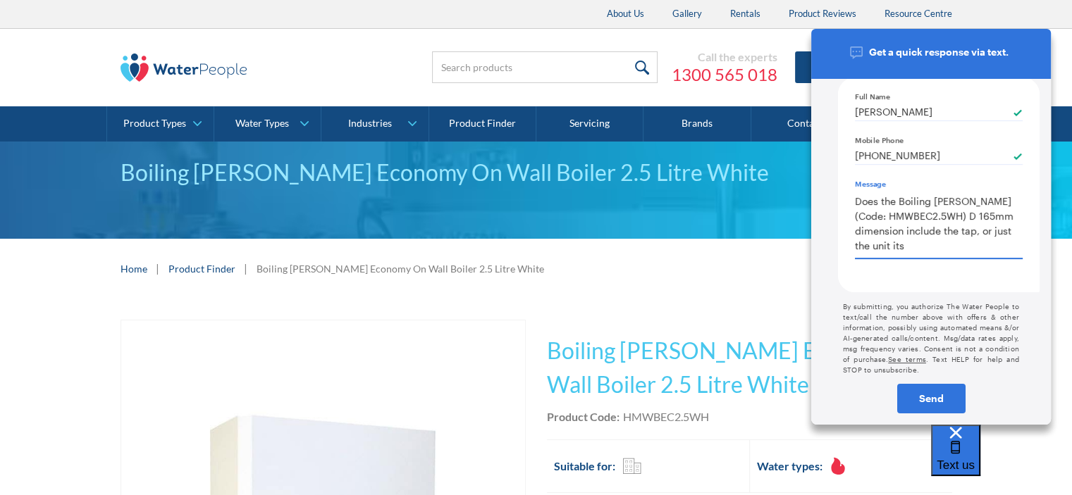
type textarea "Does the Boiling Billy (Code: HMWBEC2.5WH) D 165mm dimension include the tap, o…"
type textarea "x"
type textarea "Does the Boiling Billy (Code: HMWBEC2.5WH) D 165mm dimension include the tap, o…"
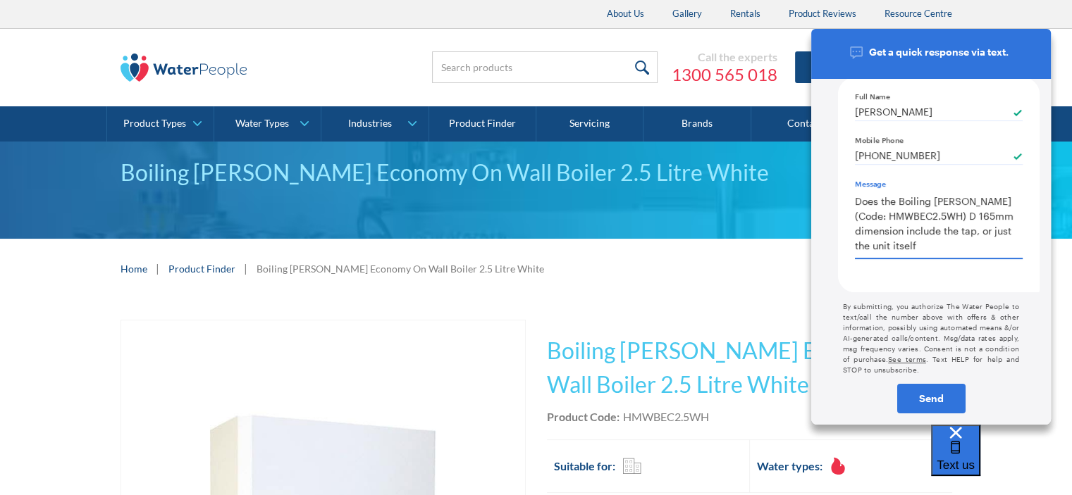
type textarea "x"
click at [869, 244] on textarea "Does the Boiling Billy (Code: HMWBEC2.5WH) D 165mm dimension include the tap, o…" at bounding box center [939, 222] width 168 height 70
type textarea "Does the Boiling Billy (Code: HMWBEC2.5WH) D 165mm dimension include the tap, o…"
type textarea "x"
type textarea "Does the Boiling Billy (Code: HMWBEC2.5WH) D 165mm dimension include the tap, o…"
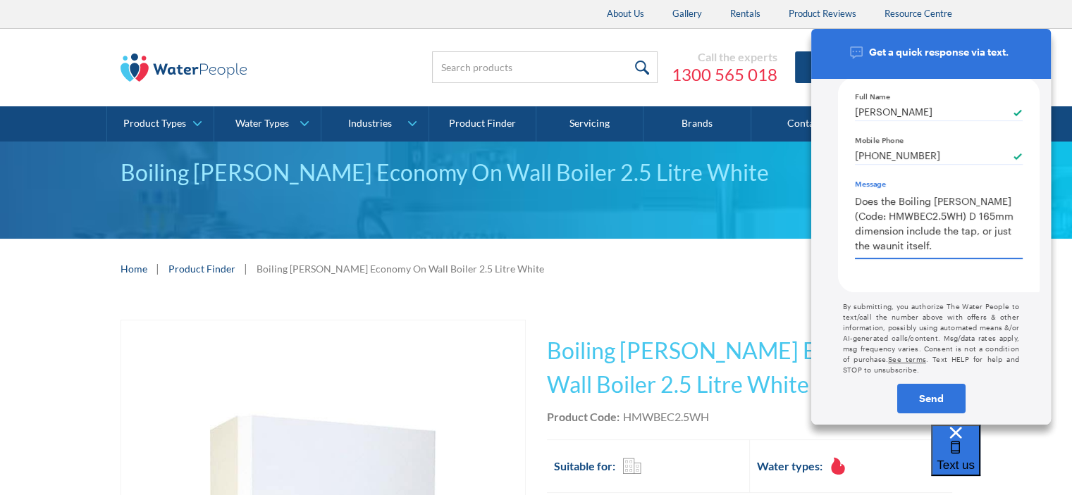
type textarea "x"
type textarea "Does the Boiling Billy (Code: HMWBEC2.5WH) D 165mm dimension include the tap, o…"
type textarea "x"
click at [943, 249] on textarea "Does the Boiling Billy (Code: HMWBEC2.5WH) D 165mm dimension include the tap, o…" at bounding box center [939, 222] width 168 height 70
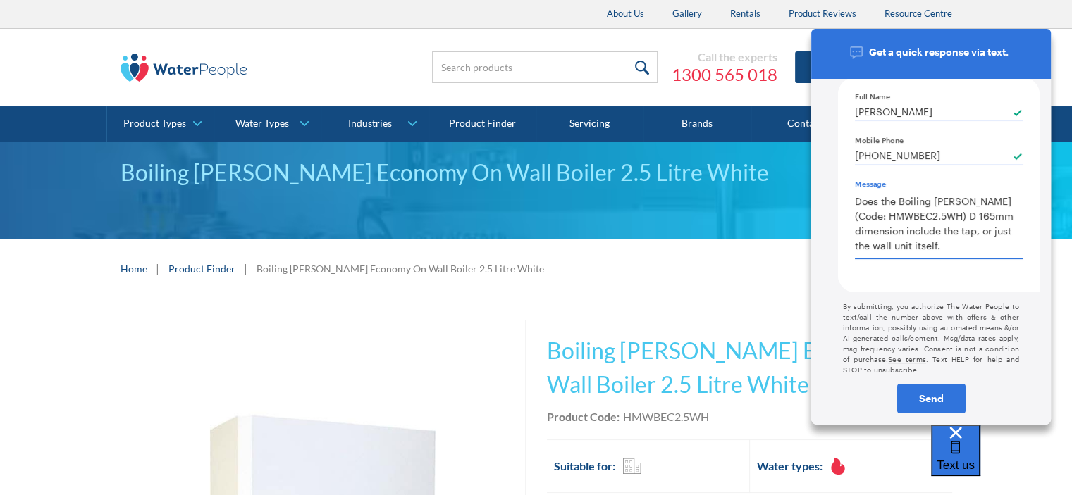
type textarea "x"
type textarea "Does the Boiling Billy (Code: HMWBEC2.5WH) D 165mm dimension include the tap, o…"
type textarea "x"
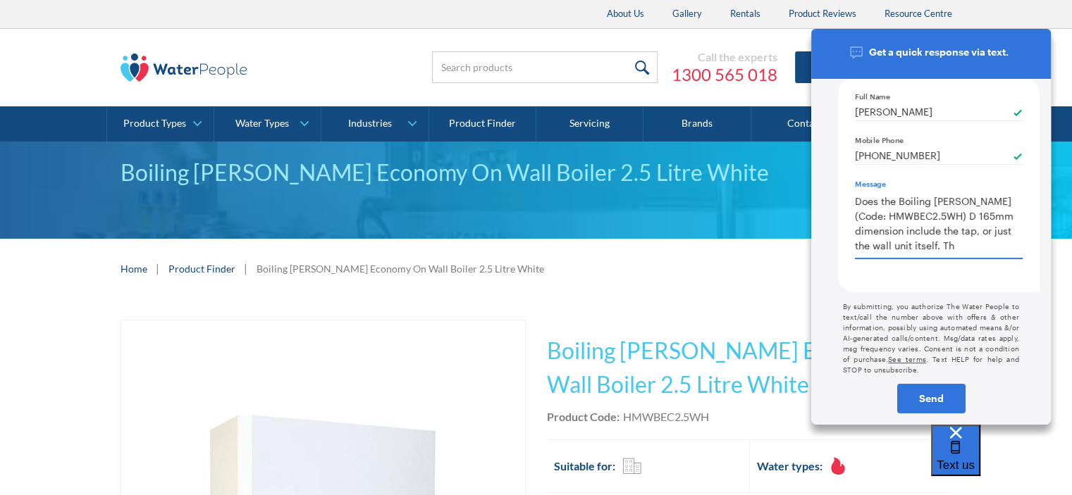
type textarea "Does the Boiling Billy (Code: HMWBEC2.5WH) D 165mm dimension include the tap, o…"
type textarea "x"
type textarea "Does the Boiling Billy (Code: HMWBEC2.5WH) D 165mm dimension include the tap, o…"
type textarea "x"
type textarea "Does the Boiling Billy (Code: HMWBEC2.5WH) D 165mm dimension include the tap, o…"
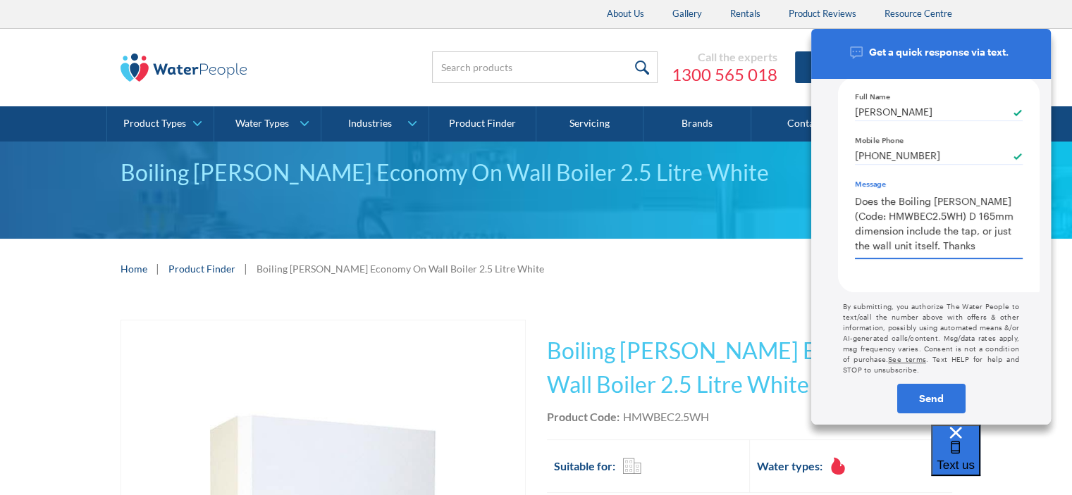
type textarea "x"
type textarea "Does the Boiling Billy (Code: HMWBEC2.5WH) D 165mm dimension include the tap, o…"
type textarea "x"
type textarea "Does the Boiling Billy (Code: HMWBEC2.5WH) D 165mm dimension include the tap, o…"
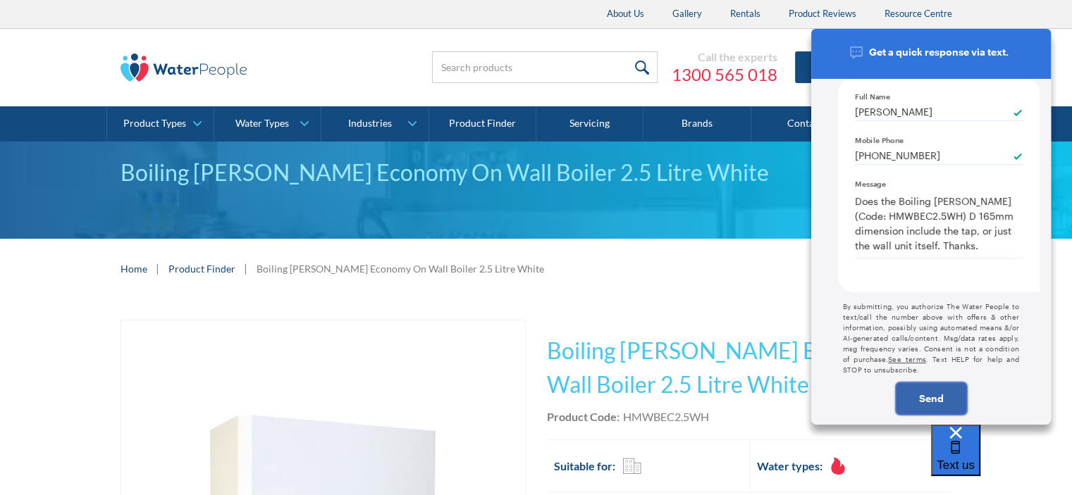
click at [920, 399] on div "Send" at bounding box center [931, 399] width 66 height 10
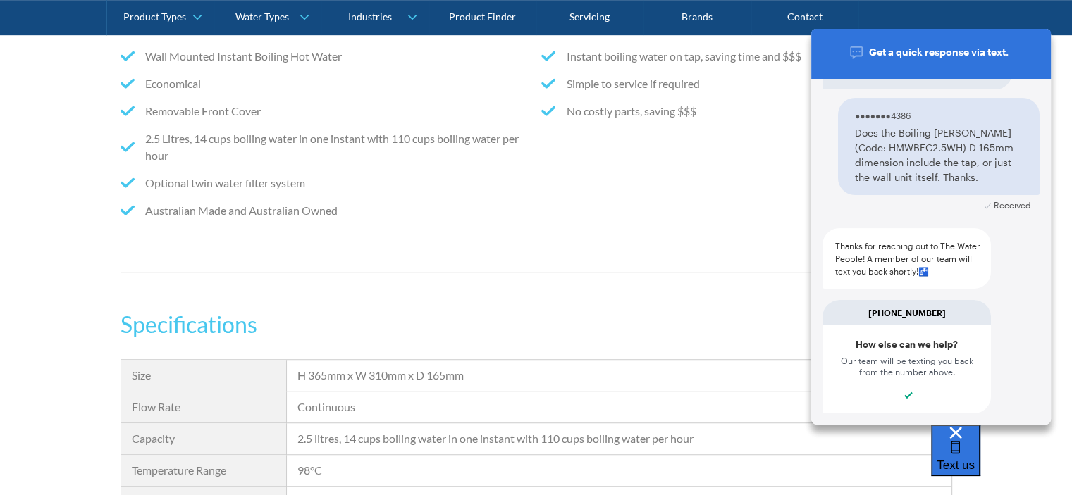
scroll to position [493, 0]
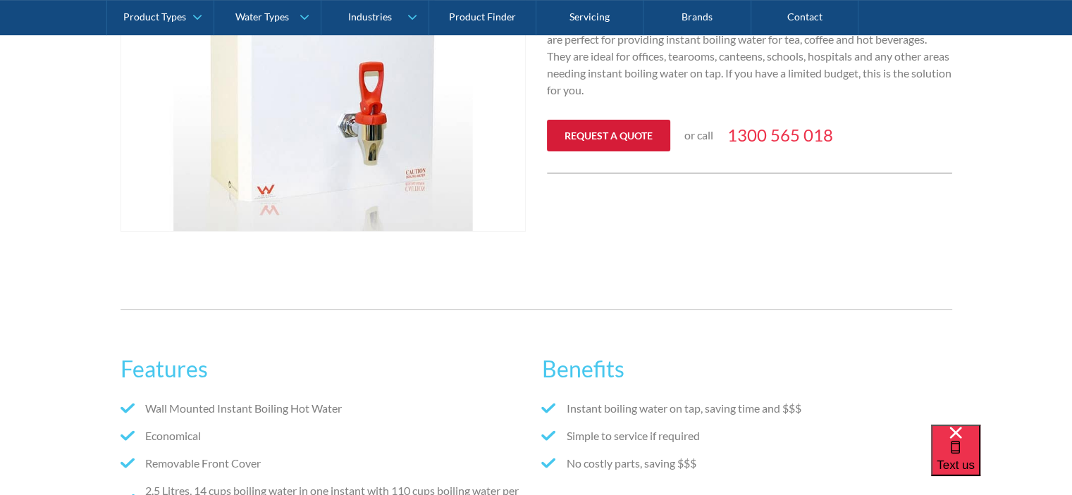
click at [601, 132] on link "Request a quote" at bounding box center [608, 136] width 123 height 32
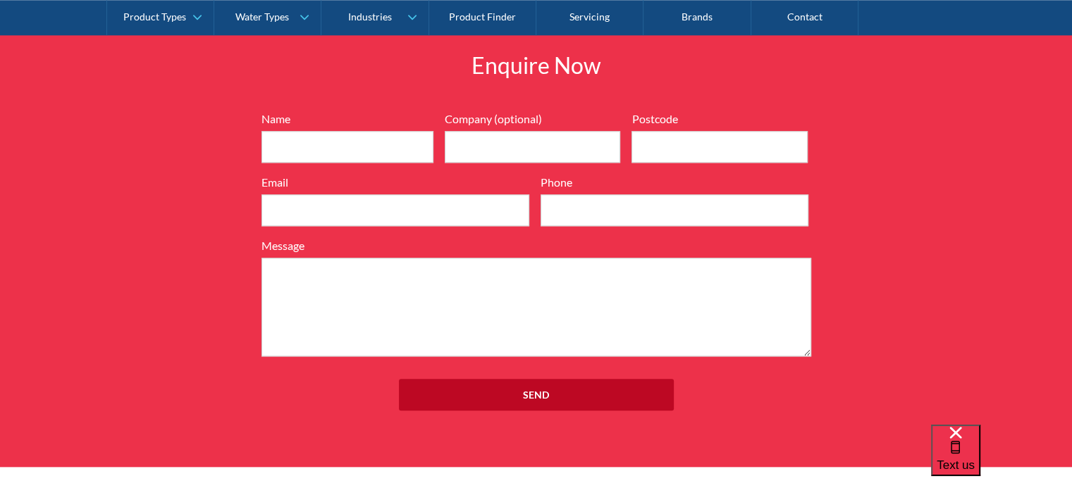
scroll to position [1499, 0]
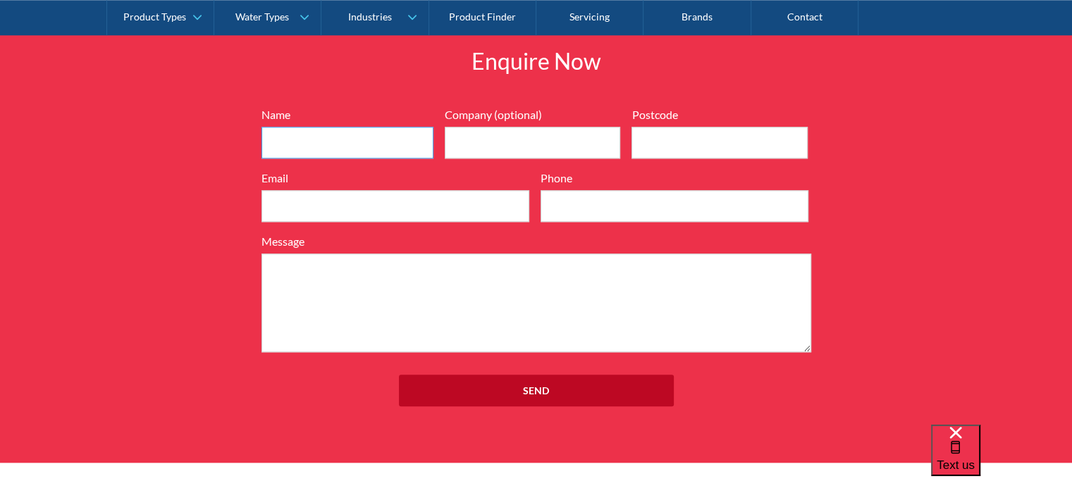
click at [316, 148] on input "Name" at bounding box center [347, 143] width 172 height 32
type input "Michael Hodgett"
type input "C-Dogs Pty Ltd"
type input "2096"
type input "mhodgett@vergolansw.com.au"
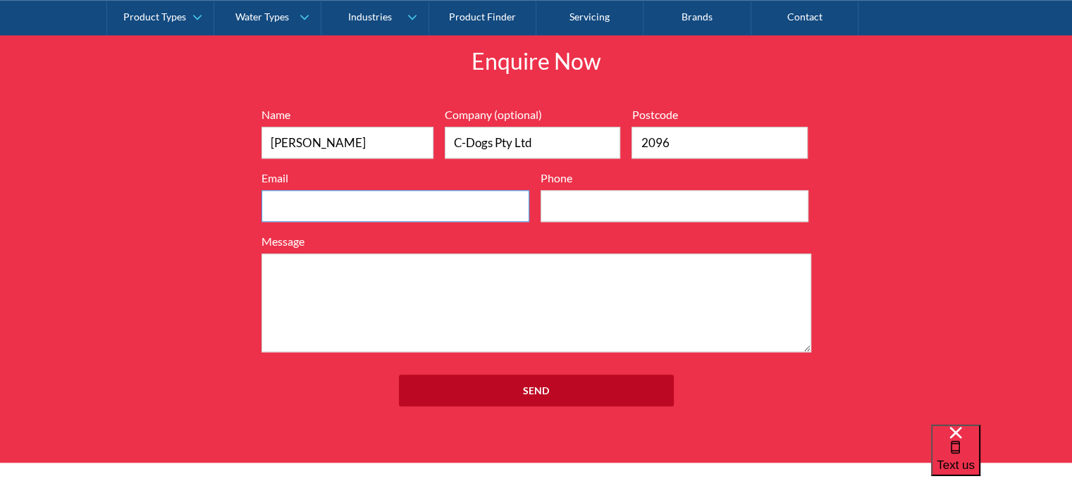
type input "0413474386"
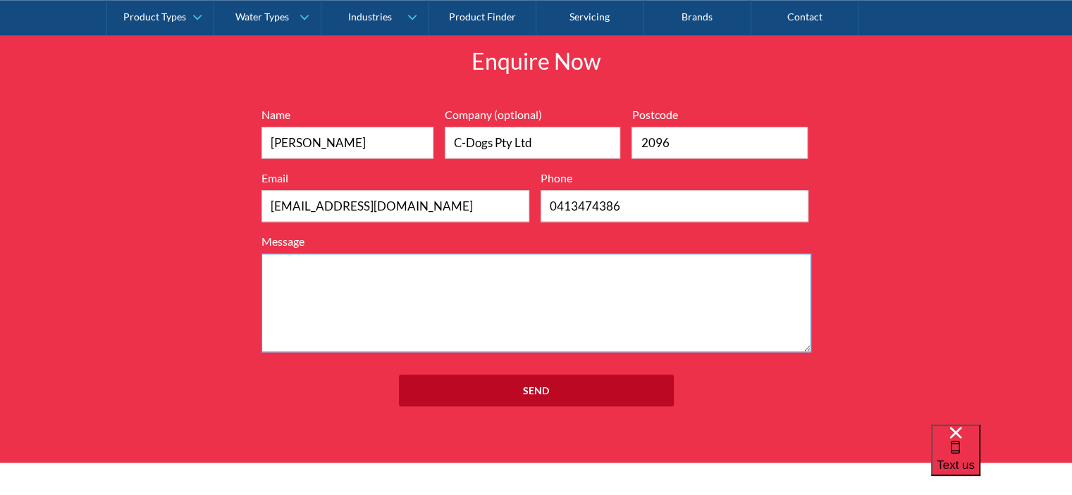
click at [297, 263] on textarea "Message" at bounding box center [536, 303] width 550 height 99
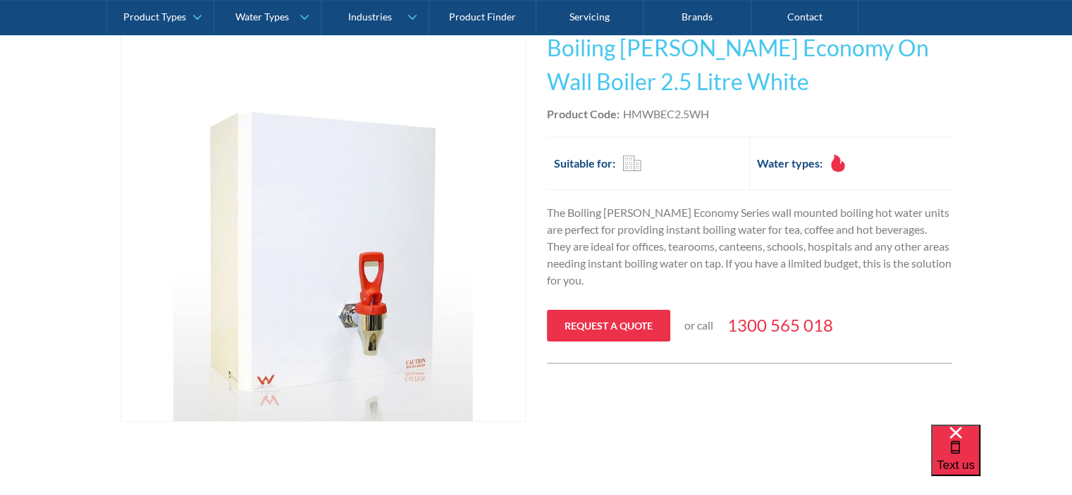
scroll to position [302, 0]
click at [621, 114] on div "Product Code: HMWBEC2.5WH" at bounding box center [749, 115] width 405 height 17
drag, startPoint x: 623, startPoint y: 114, endPoint x: 707, endPoint y: 115, distance: 83.8
click at [707, 115] on div "HMWBEC2.5WH" at bounding box center [666, 115] width 86 height 17
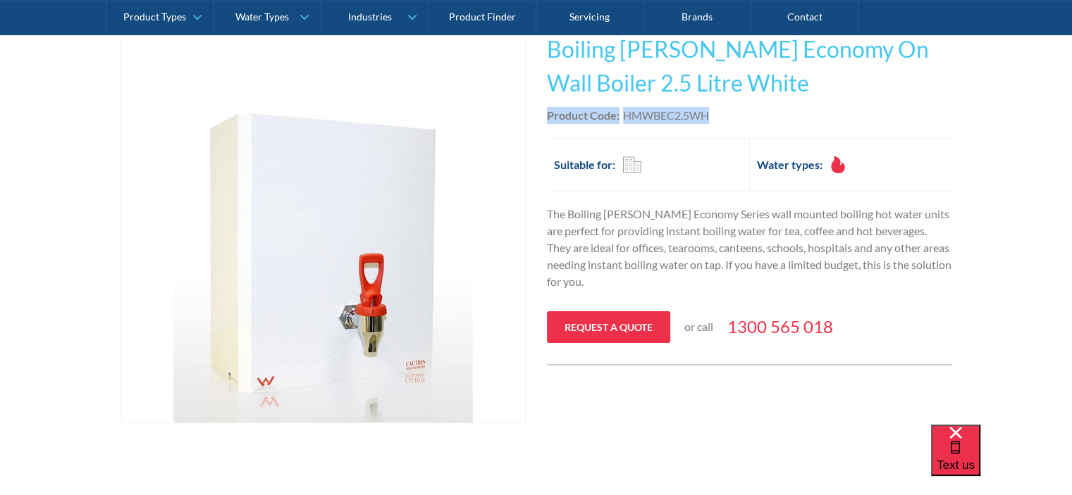
drag, startPoint x: 547, startPoint y: 114, endPoint x: 705, endPoint y: 114, distance: 158.5
click at [705, 114] on div "Product Code: HMWBEC2.5WH" at bounding box center [749, 115] width 405 height 17
copy div "Product Code: HMWBEC2.5WH"
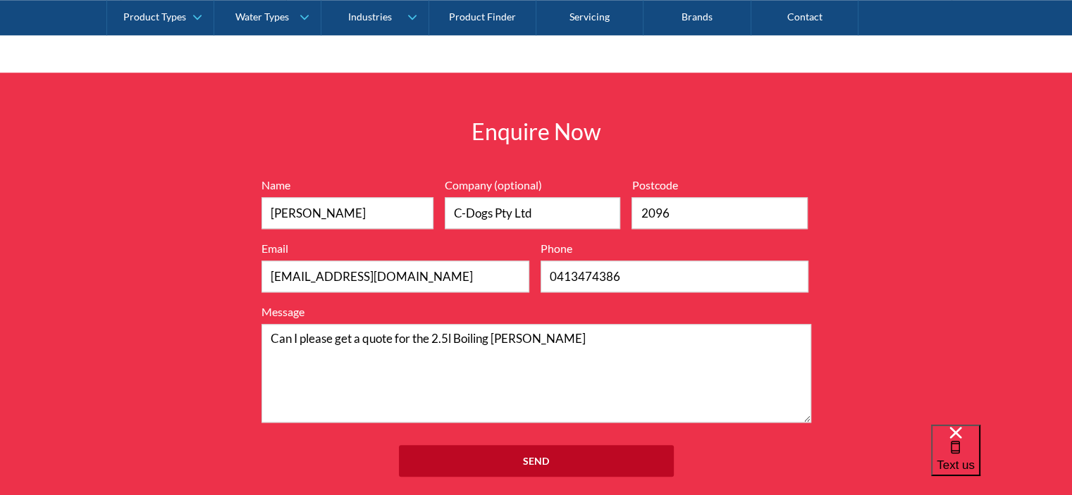
scroll to position [1570, 0]
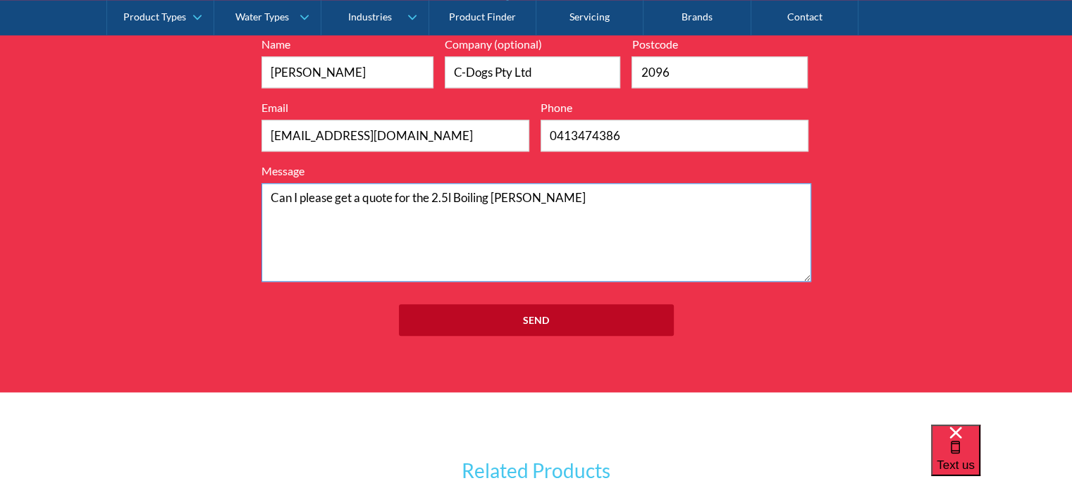
click at [559, 197] on textarea "Can I please get a quote for the 2.5l Boiling Billy" at bounding box center [536, 232] width 550 height 99
paste textarea "Product Code:HMWBEC2.5WH"
click at [293, 216] on textarea "Can I please get a quote for the 2.5l Boiling Billy - Product Code:HMWBEC2.5WH" at bounding box center [536, 232] width 550 height 99
click at [715, 197] on textarea "Can I please get a quote for the 2.5l Boiling Billy - Product Code:HMWBEC2.5WH" at bounding box center [536, 232] width 550 height 99
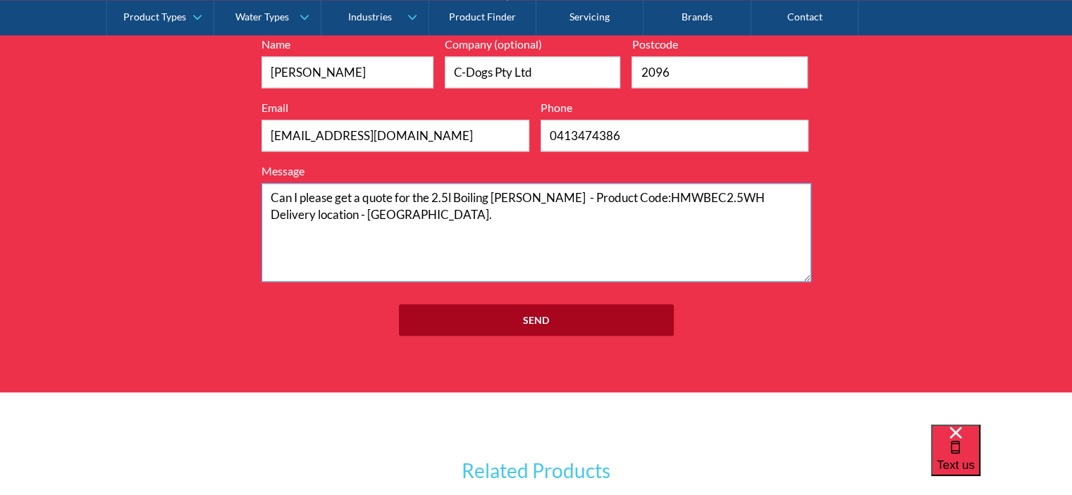
type textarea "Can I please get a quote for the 2.5l Boiling Billy - Product Code:HMWBEC2.5WH …"
click at [535, 318] on input "Send" at bounding box center [536, 320] width 275 height 32
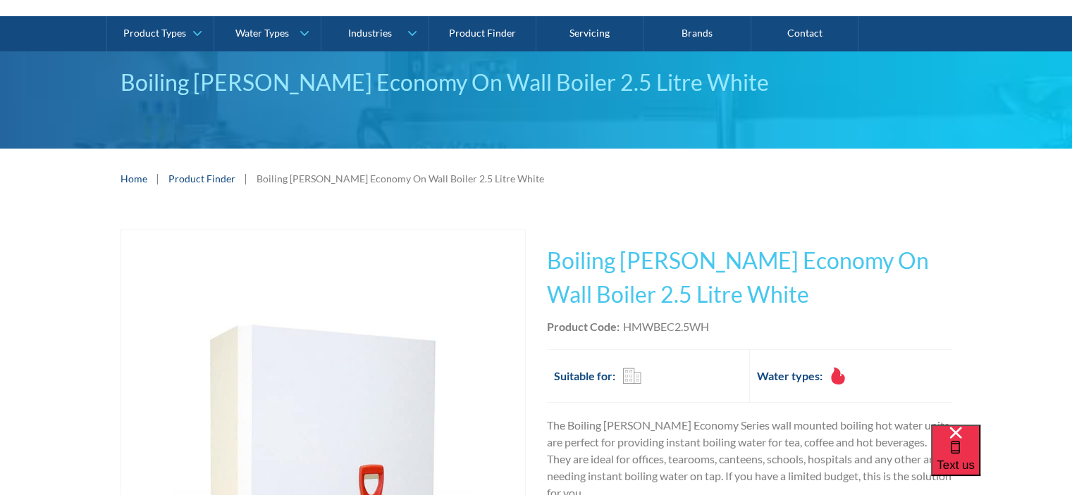
scroll to position [141, 0]
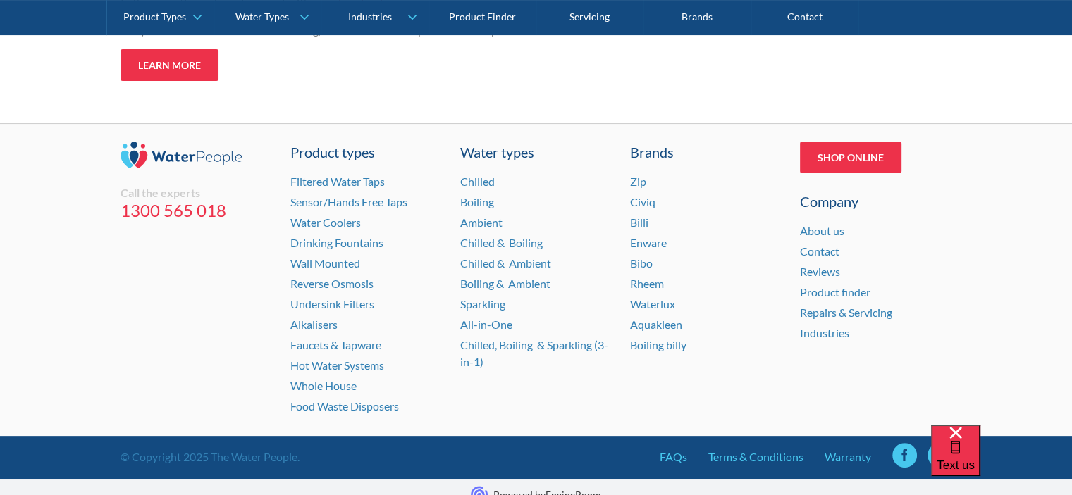
scroll to position [398, 0]
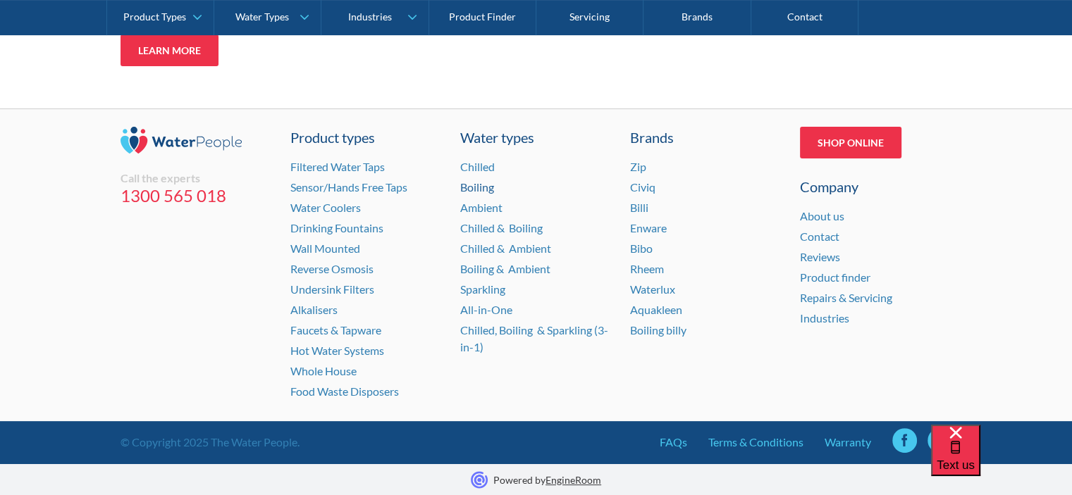
click at [475, 187] on link "Boiling" at bounding box center [477, 186] width 34 height 13
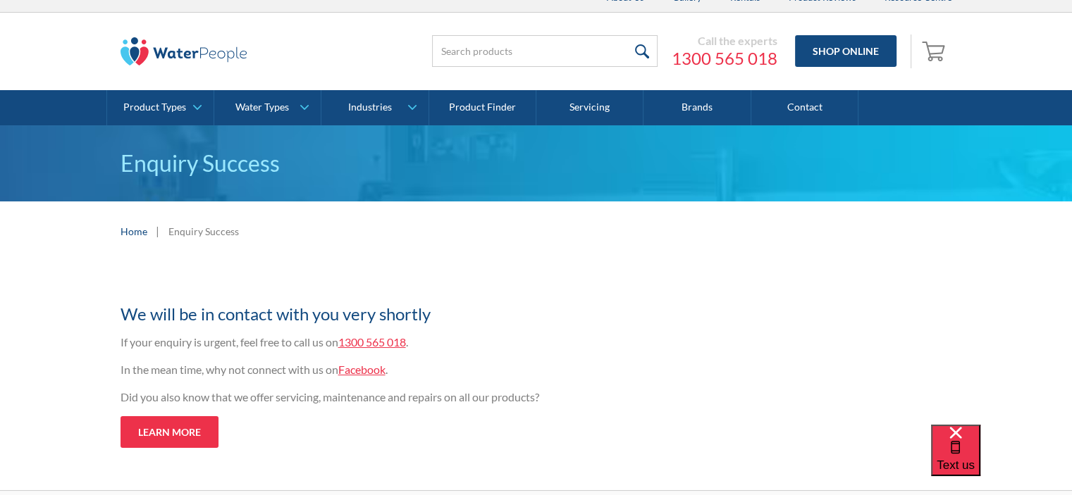
scroll to position [0, 0]
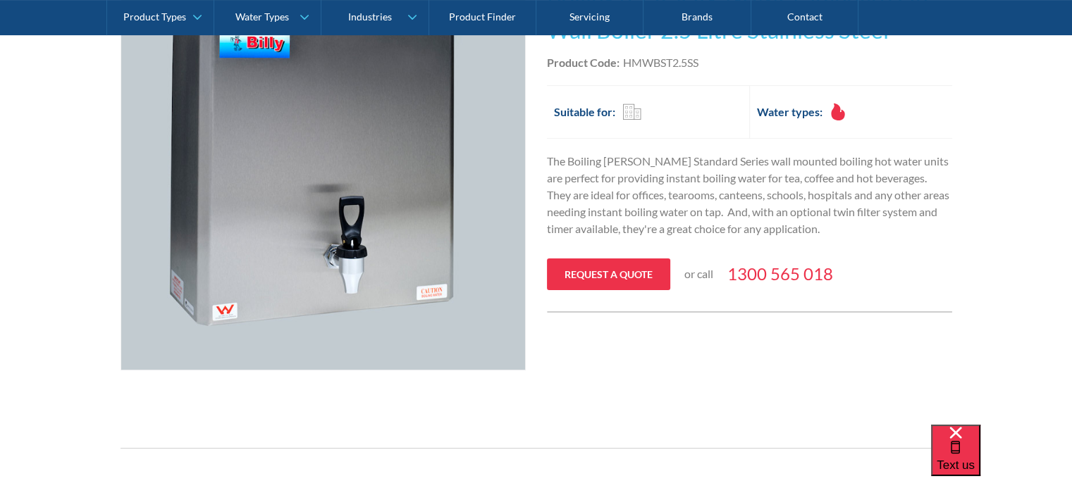
scroll to position [352, 0]
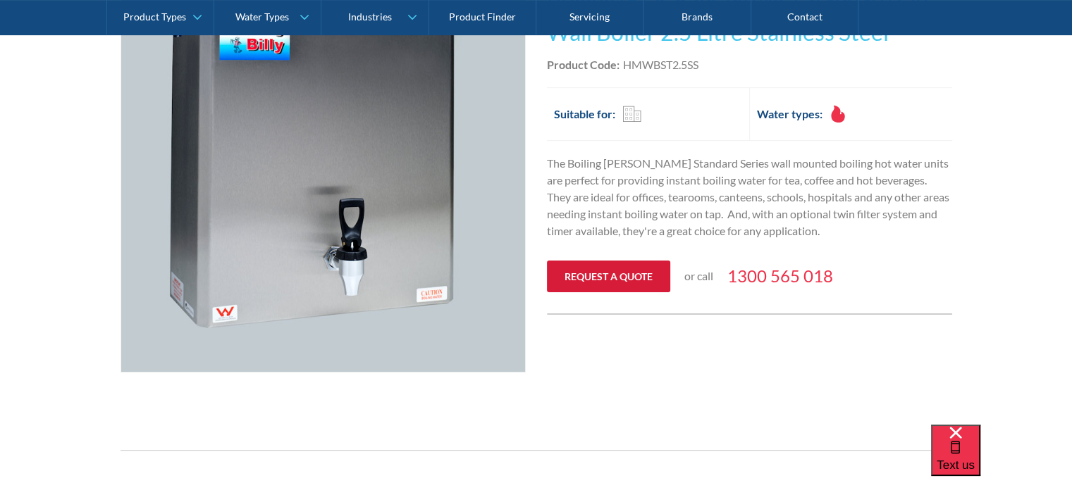
click at [607, 275] on link "Request a quote" at bounding box center [608, 277] width 123 height 32
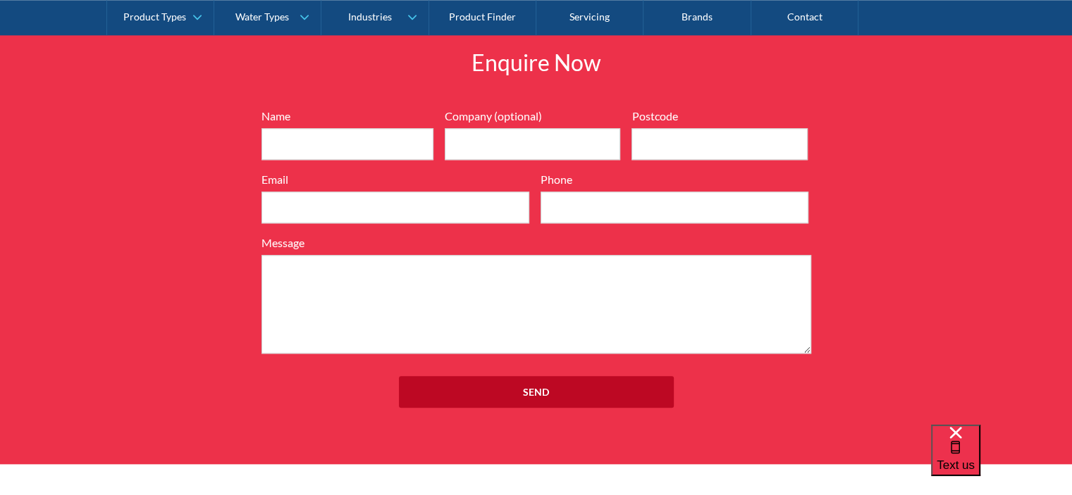
scroll to position [1499, 0]
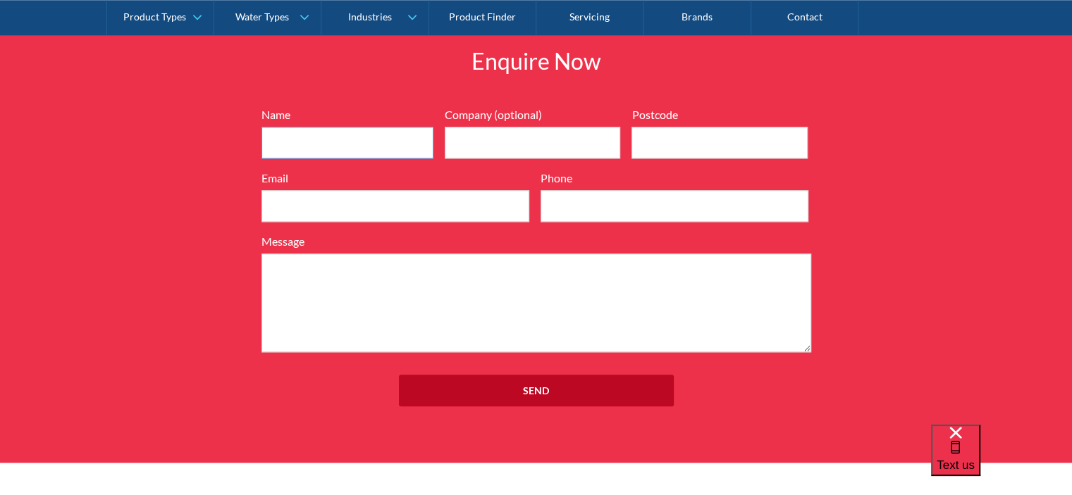
click at [318, 145] on input "Name" at bounding box center [347, 143] width 172 height 32
type input "Michael Hodgett"
type input "C-Dogs Pty Ltd"
type input "2096"
type input "[EMAIL_ADDRESS][DOMAIN_NAME]"
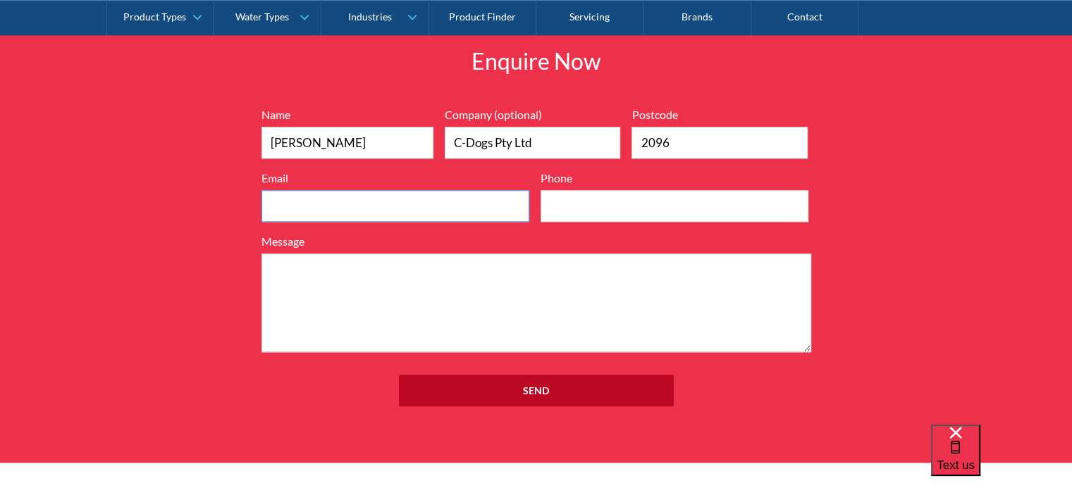
type input "0413474386"
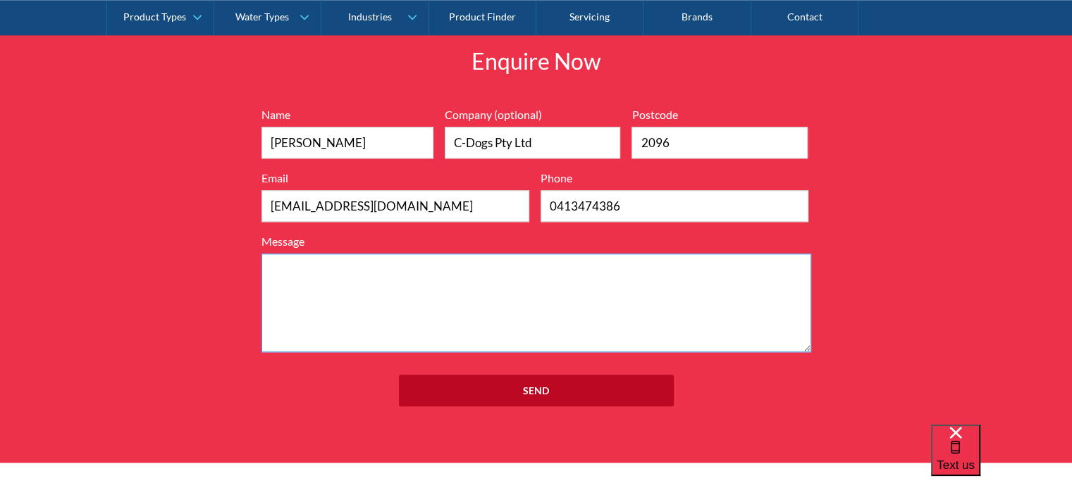
click at [309, 263] on textarea "Message" at bounding box center [536, 303] width 550 height 99
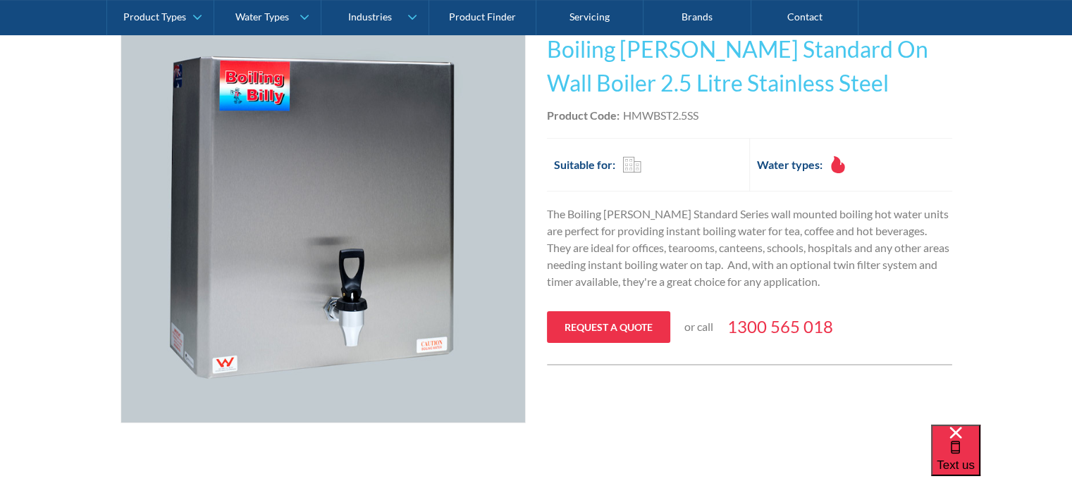
scroll to position [231, 0]
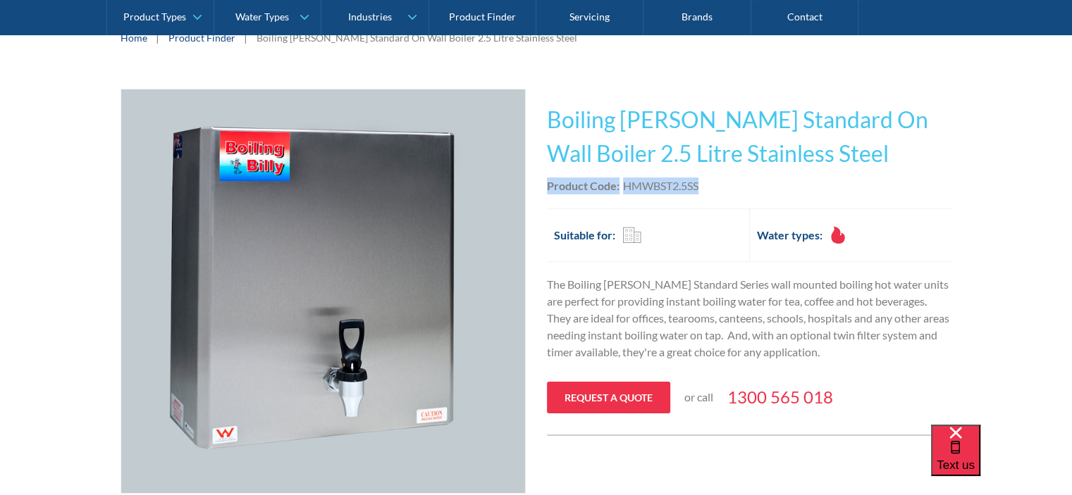
drag, startPoint x: 547, startPoint y: 185, endPoint x: 699, endPoint y: 193, distance: 151.7
click at [699, 193] on div "Product Code: HMWBST2.5SS" at bounding box center [749, 186] width 405 height 17
copy div "Product Code: HMWBST2.5SS"
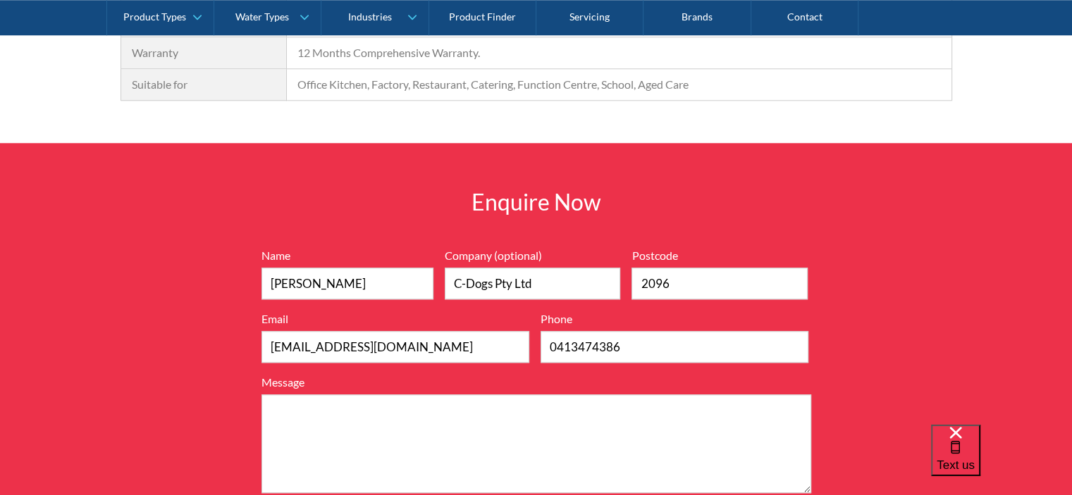
scroll to position [1499, 0]
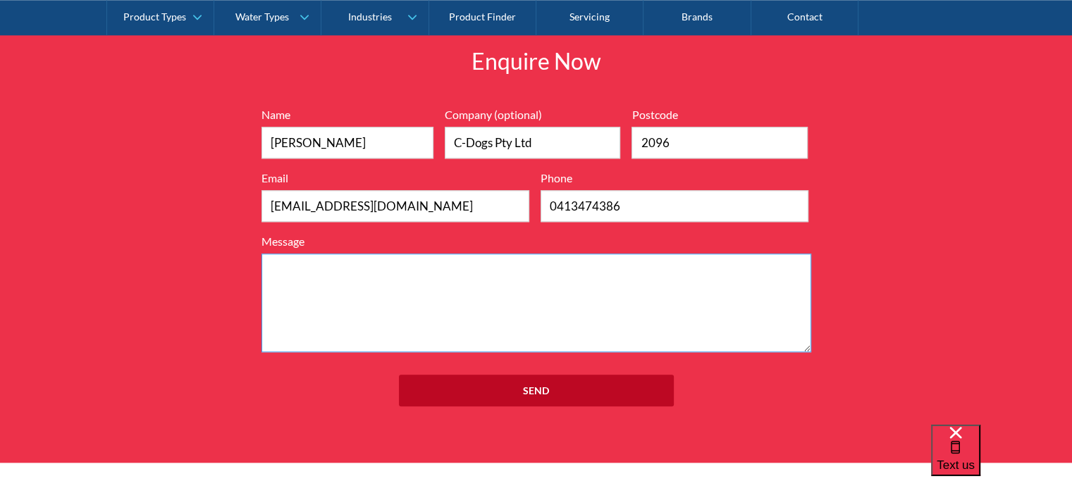
click at [313, 264] on textarea "Message" at bounding box center [536, 303] width 550 height 99
paste textarea "Product Code:HMWBST2.5SS"
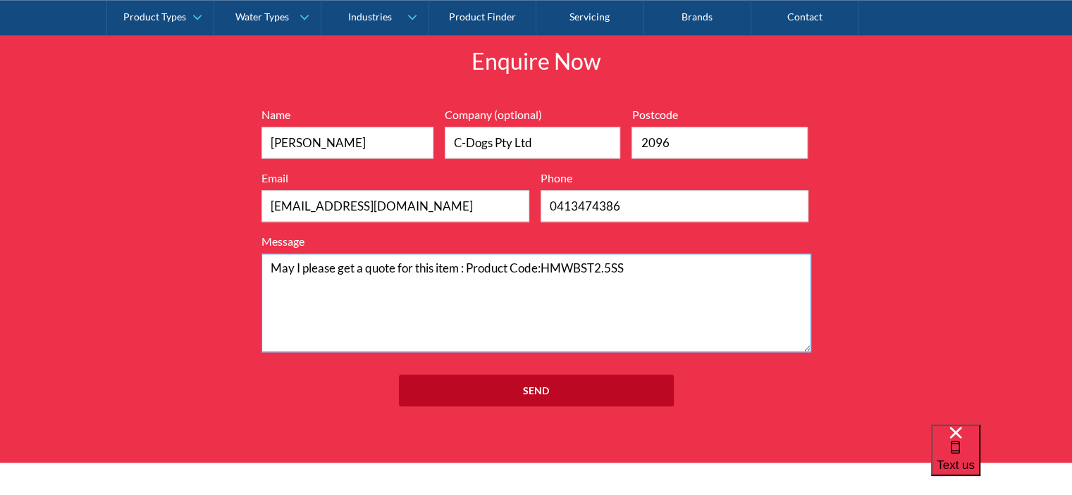
click at [321, 286] on textarea "May I please get a quote for this item : Product Code:HMWBST2.5SS" at bounding box center [536, 303] width 550 height 99
click at [652, 261] on textarea "May I please get a quote for this item : Product Code:HMWBST2.5SS" at bounding box center [536, 303] width 550 height 99
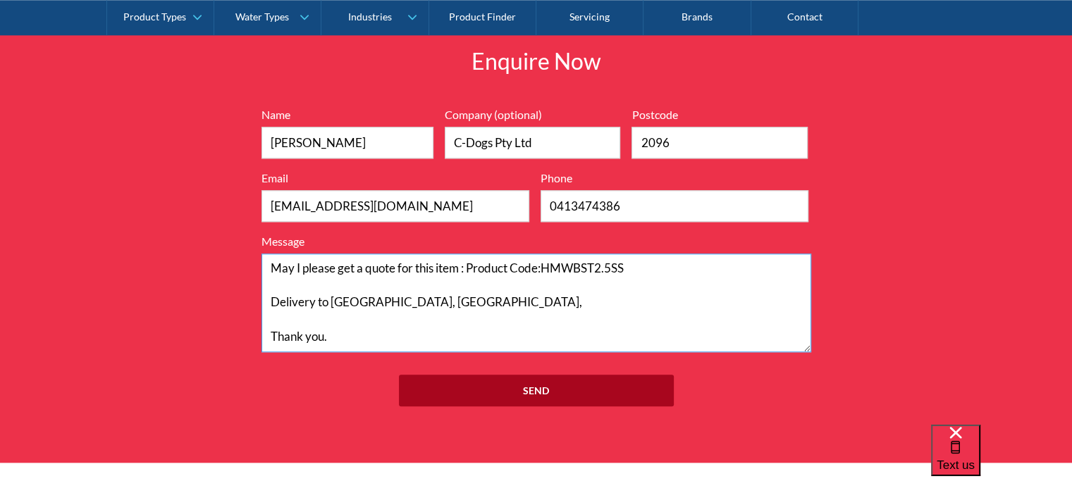
type textarea "May I please get a quote for this item : Product Code:HMWBST2.5SS Delivery to C…"
click at [538, 385] on input "Send" at bounding box center [536, 391] width 275 height 32
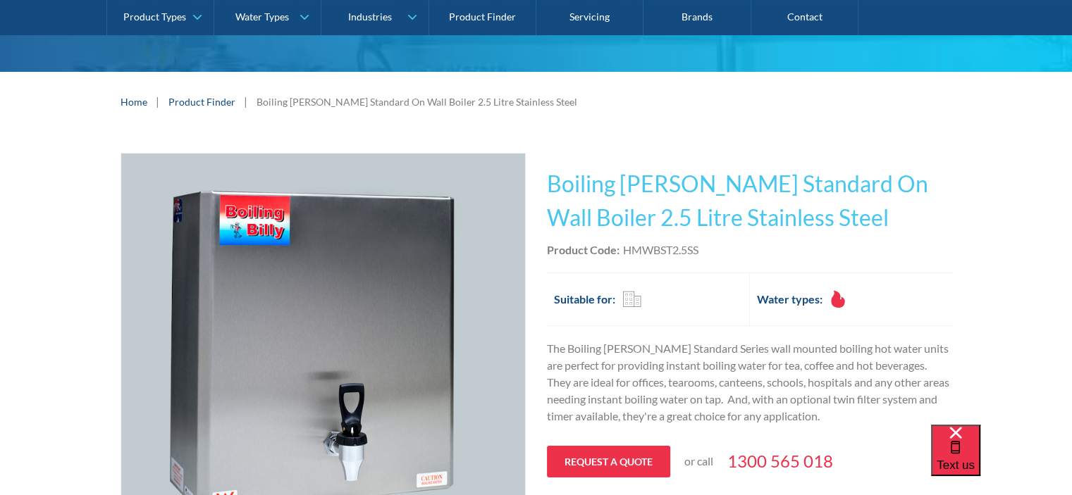
scroll to position [161, 0]
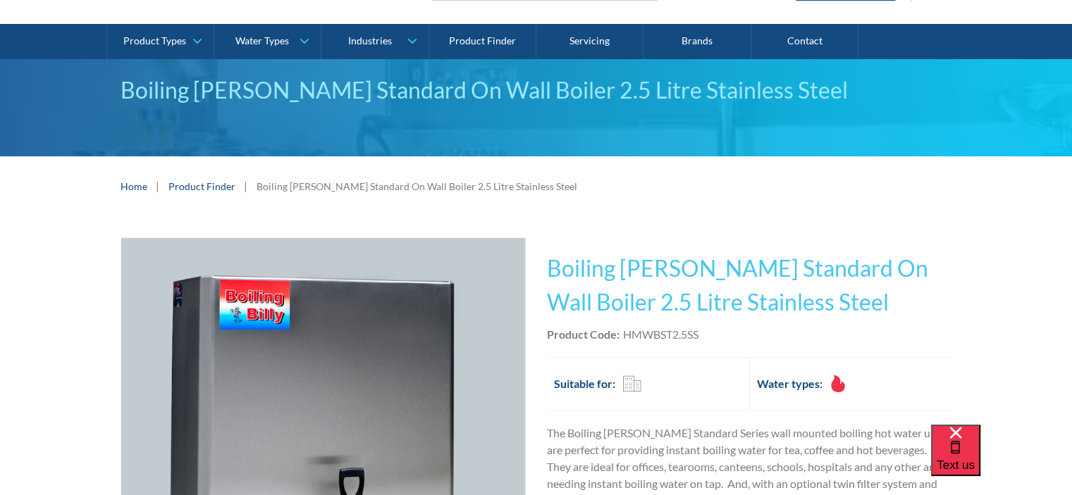
scroll to position [141, 0]
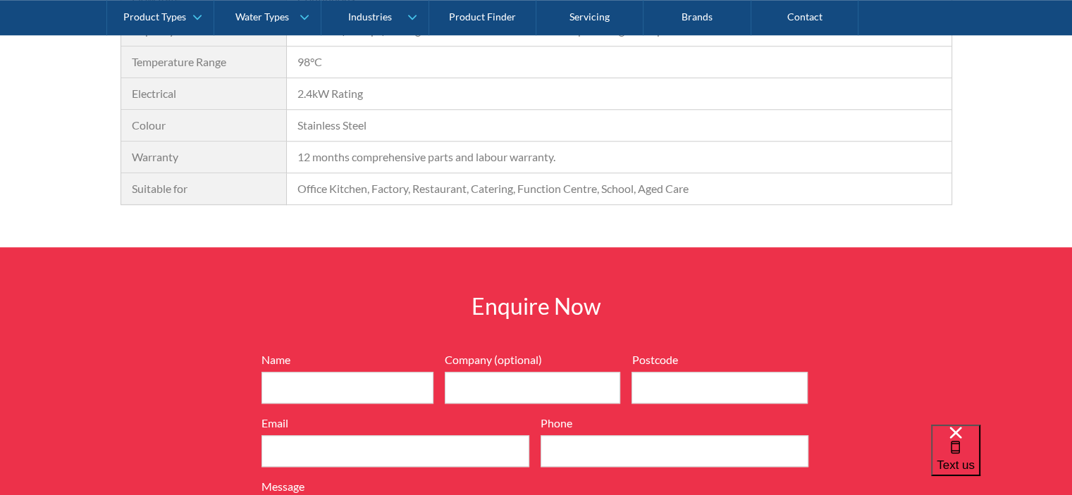
scroll to position [1268, 0]
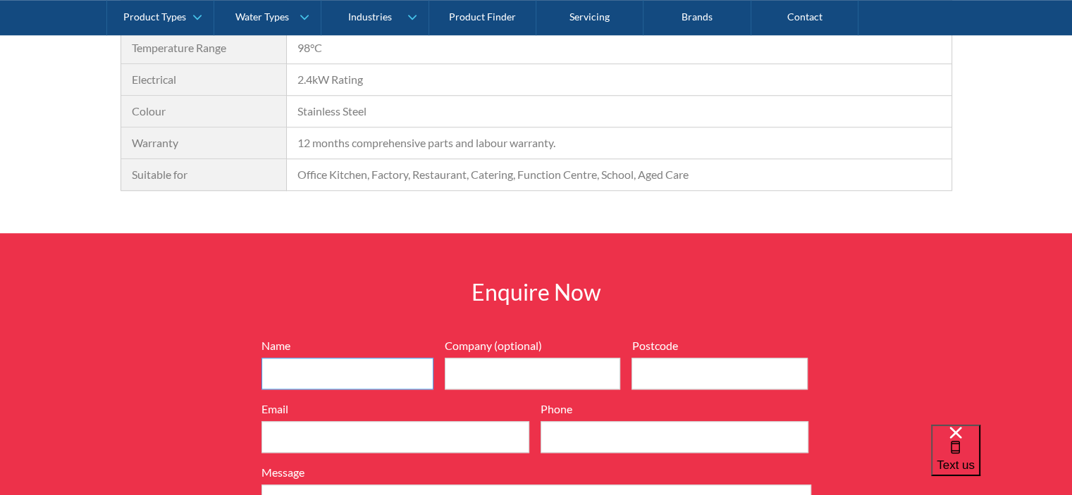
click at [306, 376] on input "Name" at bounding box center [347, 374] width 172 height 32
type input "[PERSON_NAME]"
type input "C-Dogs Pty Ltd"
type input "2096"
type input "[EMAIL_ADDRESS][DOMAIN_NAME]"
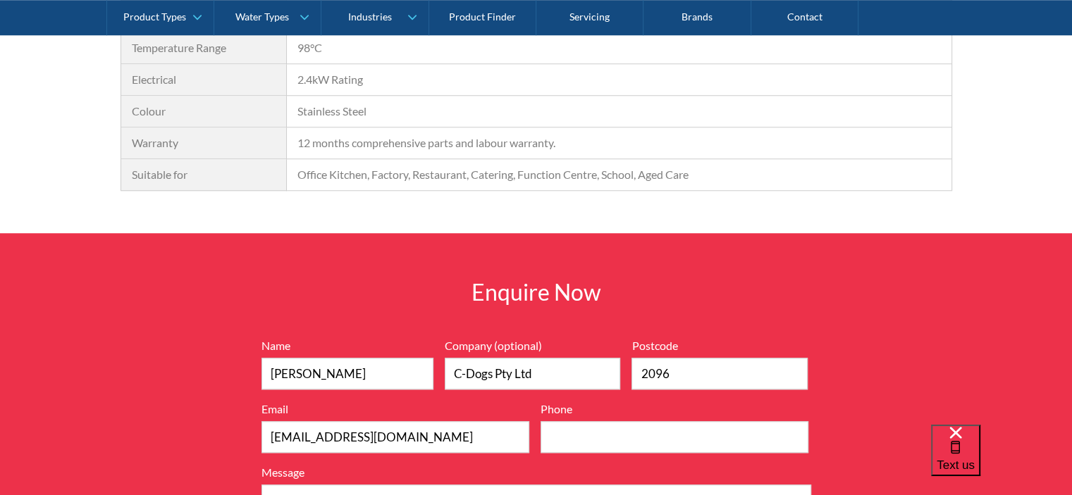
type input "0413474386"
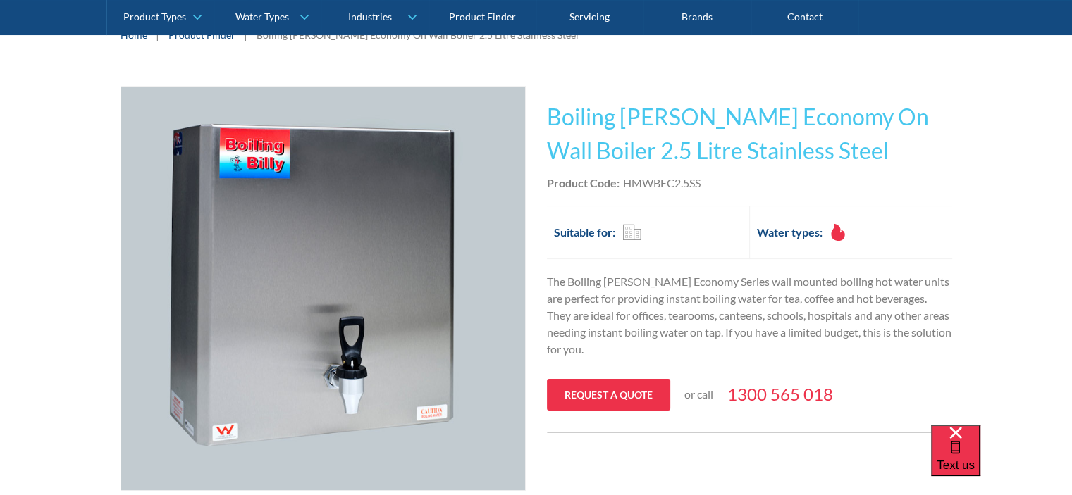
scroll to position [211, 0]
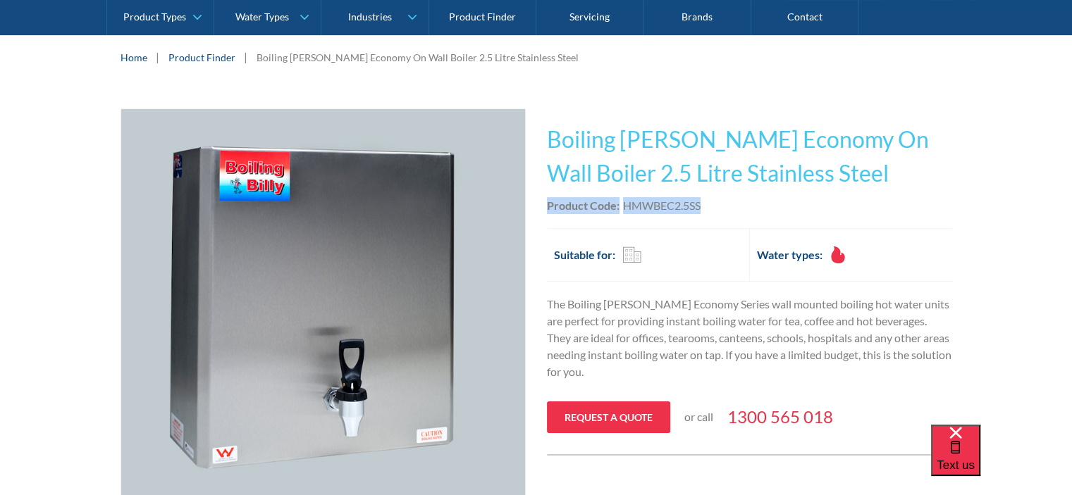
drag, startPoint x: 547, startPoint y: 202, endPoint x: 701, endPoint y: 201, distance: 154.3
click at [701, 201] on div "Product Code: HMWBEC2.5SS" at bounding box center [749, 205] width 405 height 17
copy div "Product Code: HMWBEC2.5SS"
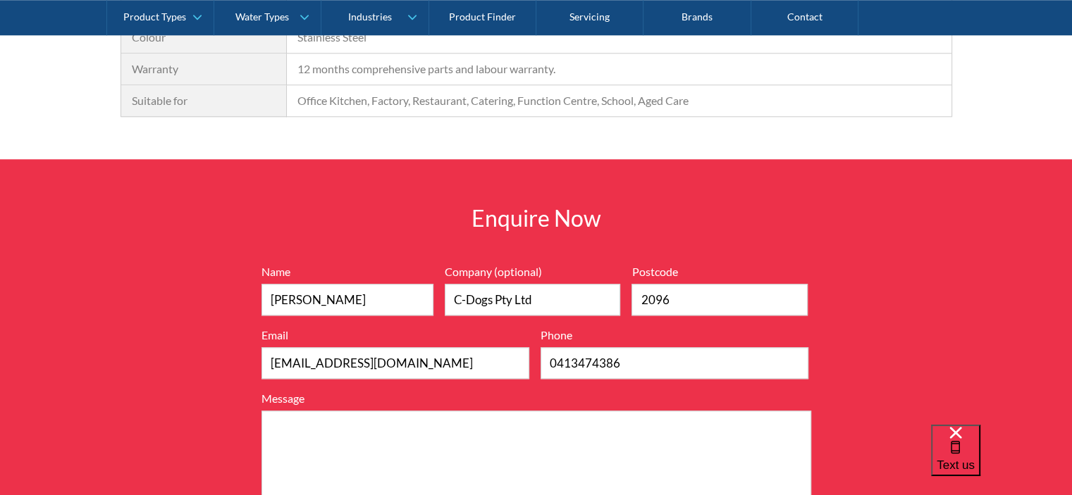
scroll to position [1479, 0]
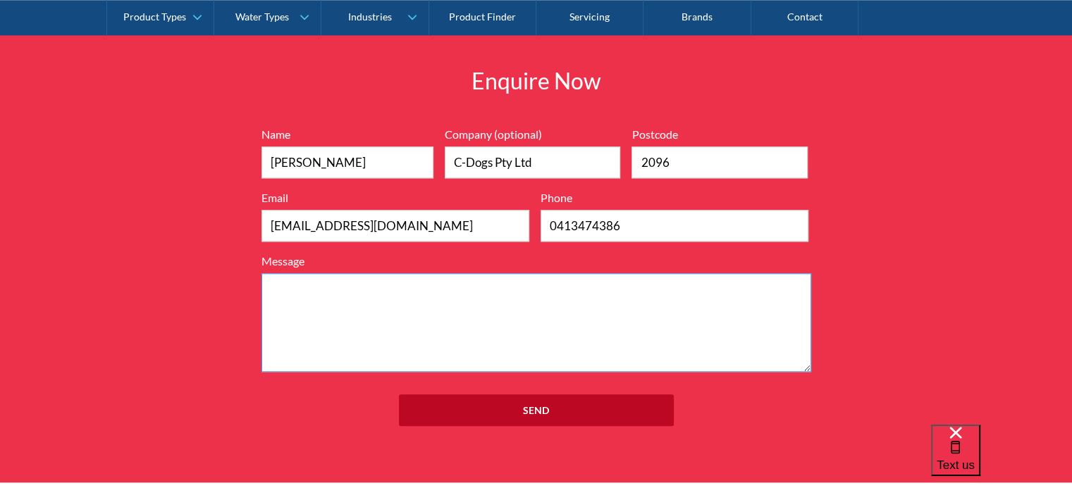
click at [428, 281] on textarea "Message" at bounding box center [536, 322] width 550 height 99
paste textarea "Product Code:HMWBEC2.5SS"
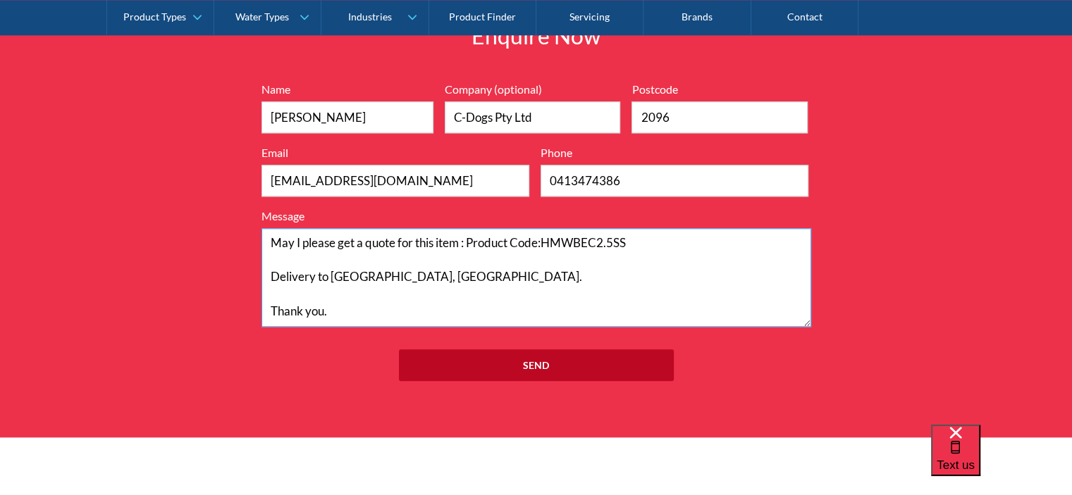
scroll to position [1550, 0]
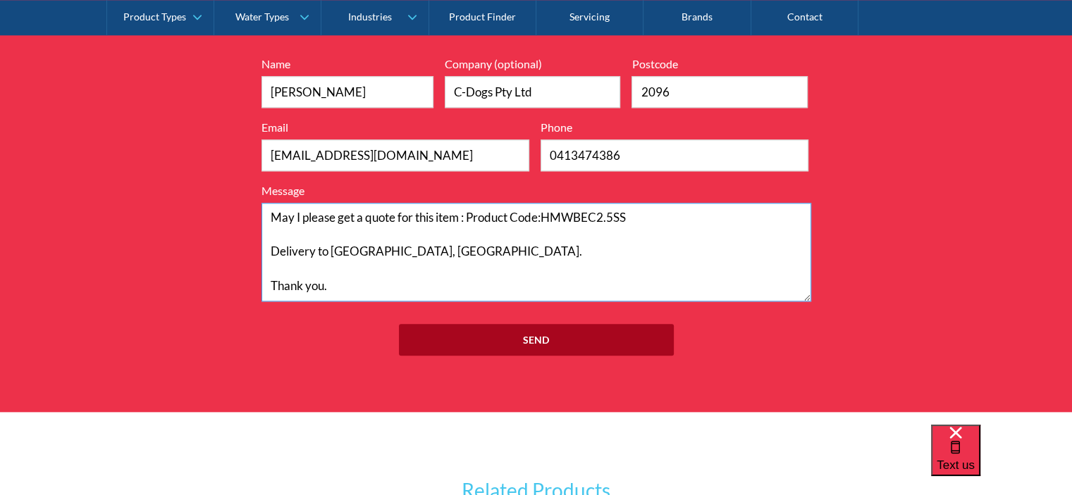
type textarea "May I please get a quote for this item : Product Code:HMWBEC2.5SS Delivery to C…"
click at [544, 337] on input "Send" at bounding box center [536, 340] width 275 height 32
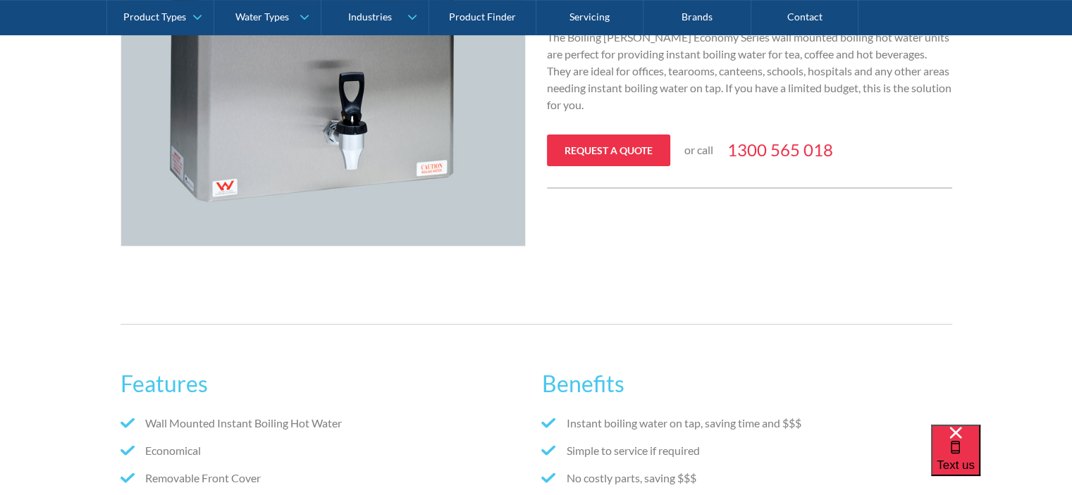
scroll to position [423, 0]
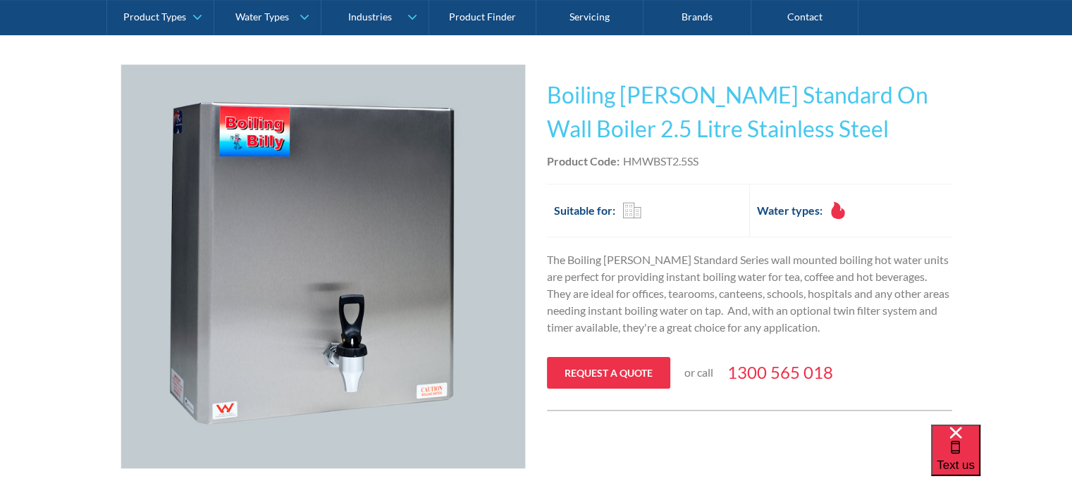
scroll to position [211, 0]
